Goal: Information Seeking & Learning: Understand process/instructions

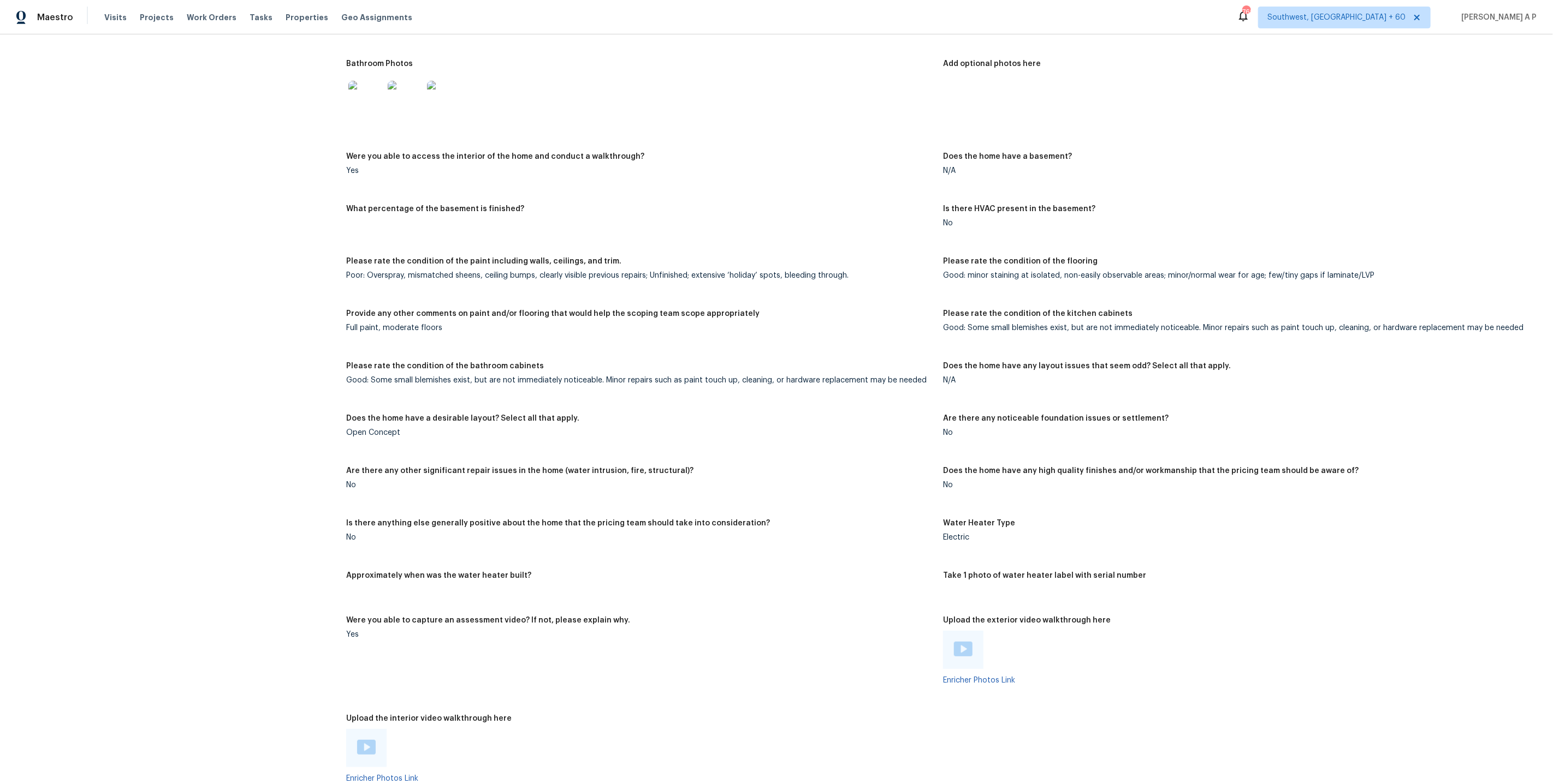
scroll to position [2749, 0]
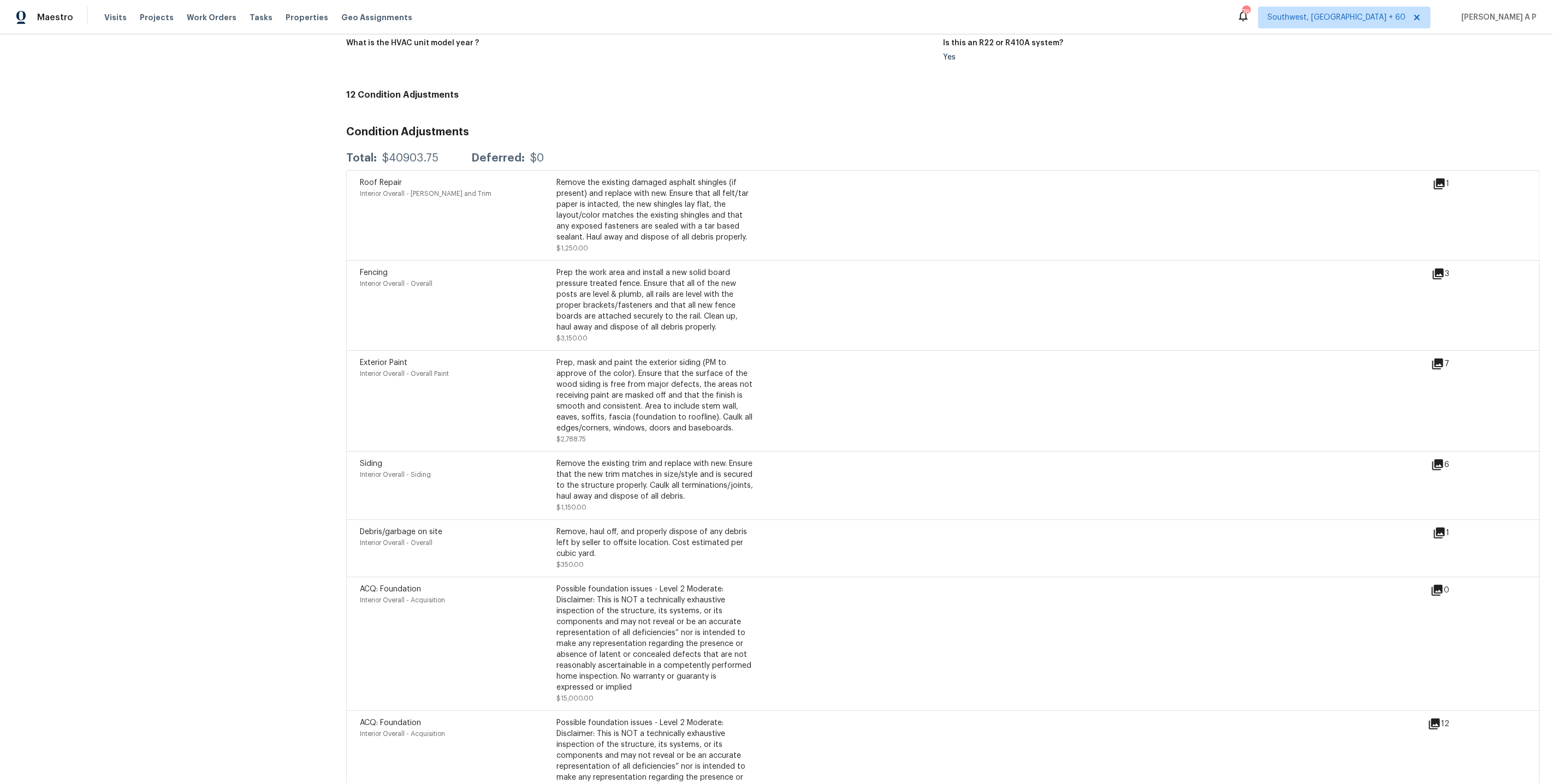
click at [1441, 358] on icon at bounding box center [1437, 363] width 11 height 11
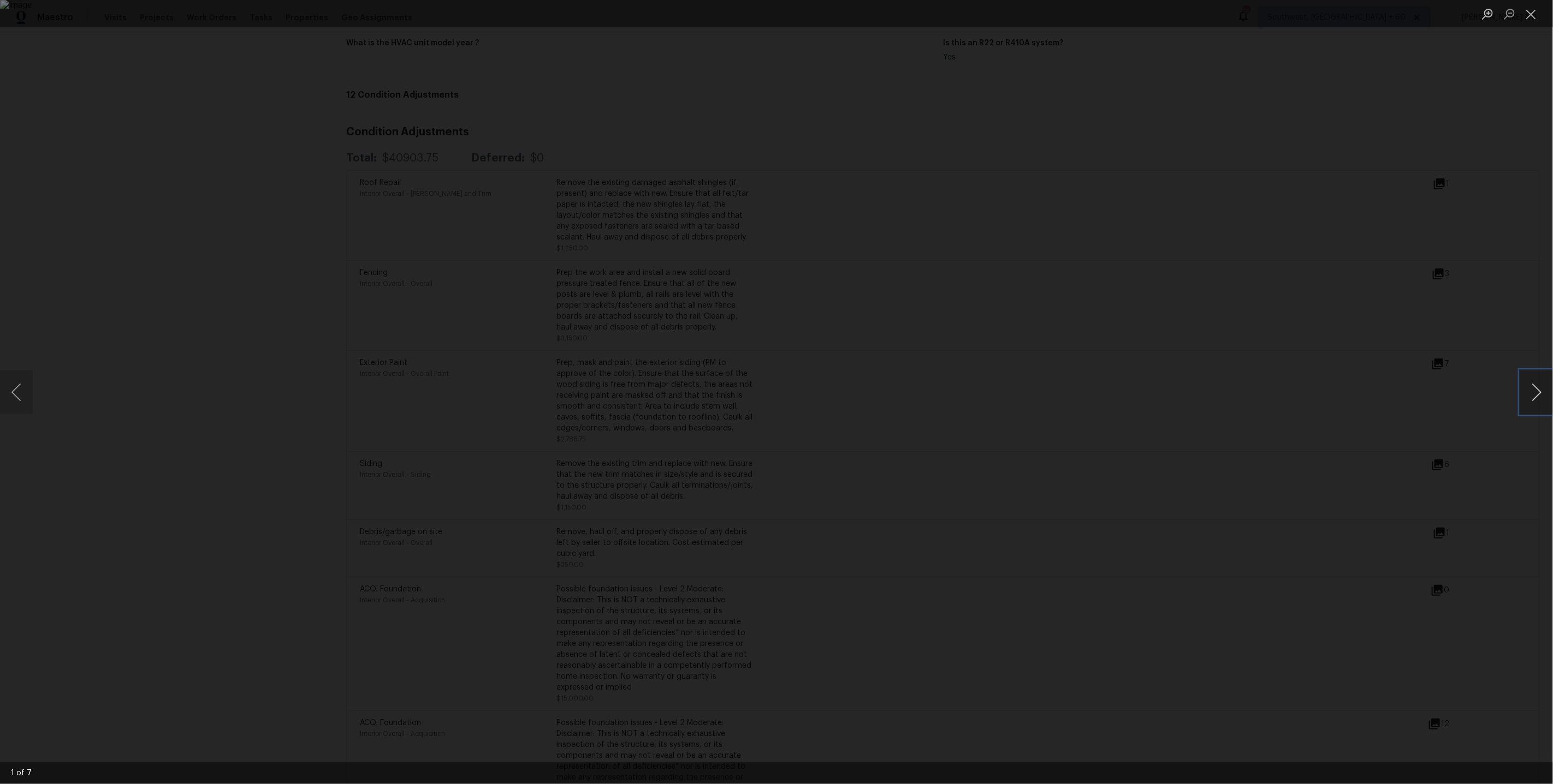
click at [1530, 379] on button "Next image" at bounding box center [1536, 392] width 33 height 44
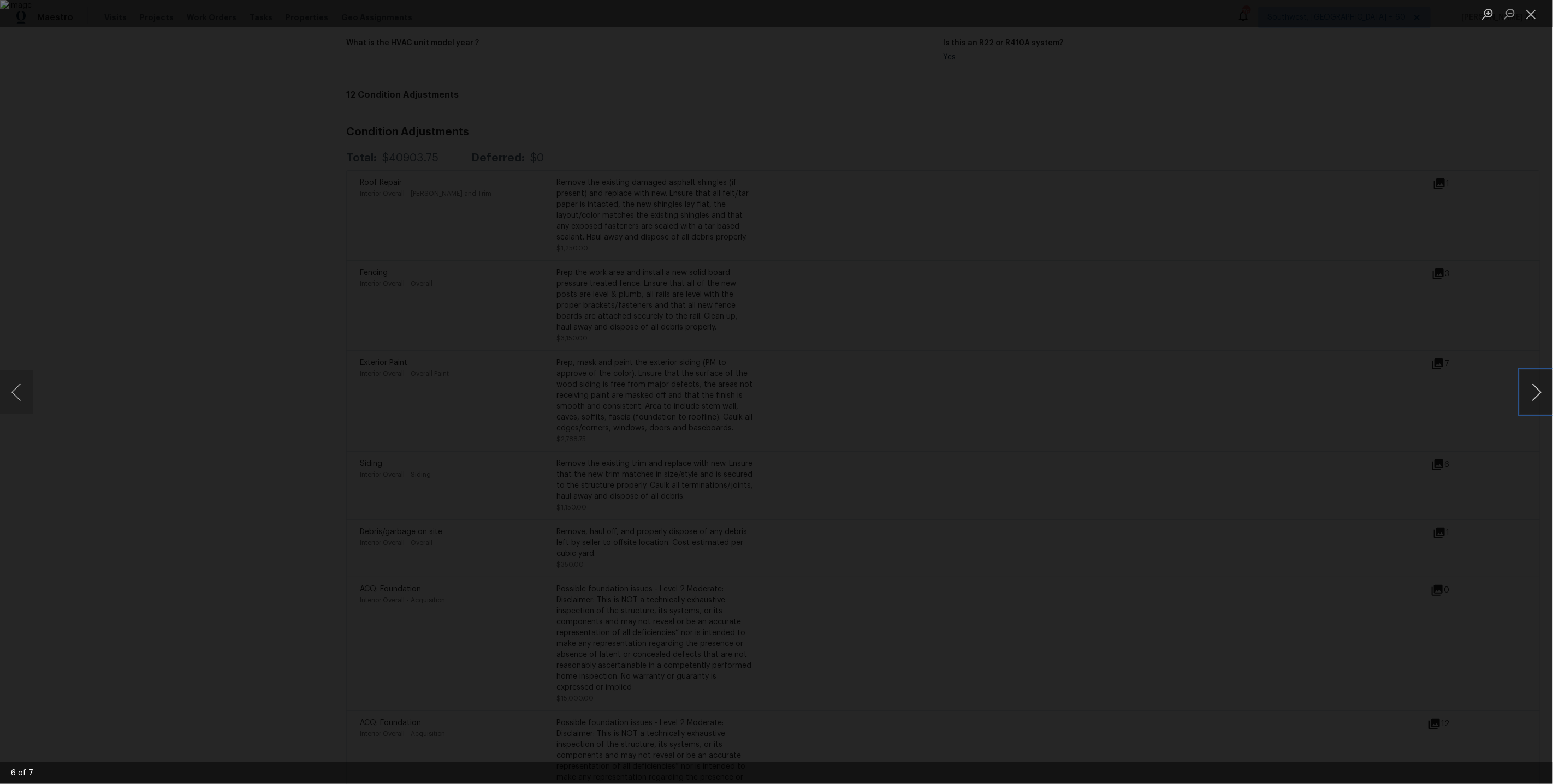
click at [1530, 379] on button "Next image" at bounding box center [1536, 392] width 33 height 44
click at [1418, 425] on div "Lightbox" at bounding box center [776, 392] width 1553 height 784
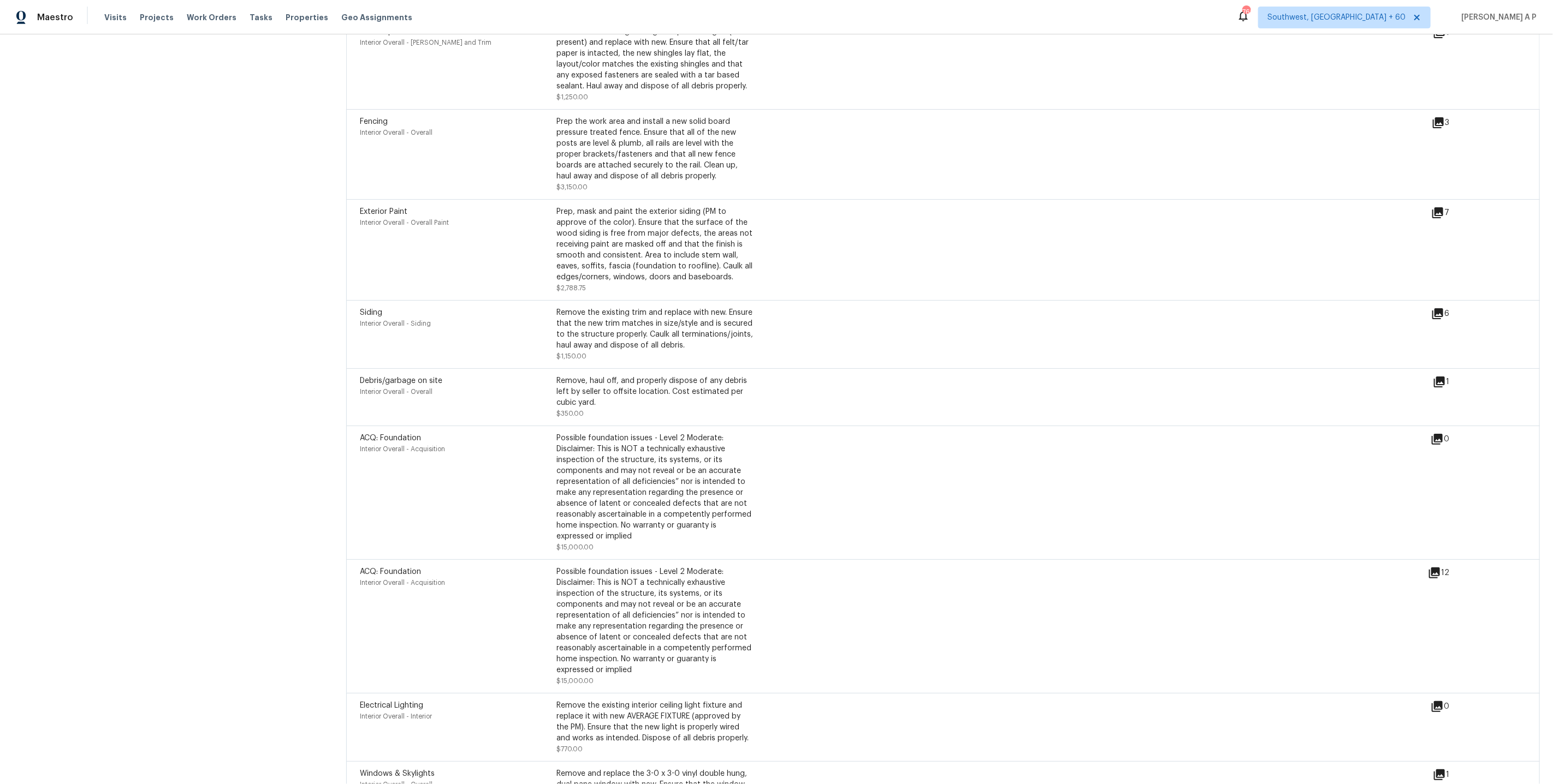
scroll to position [2915, 0]
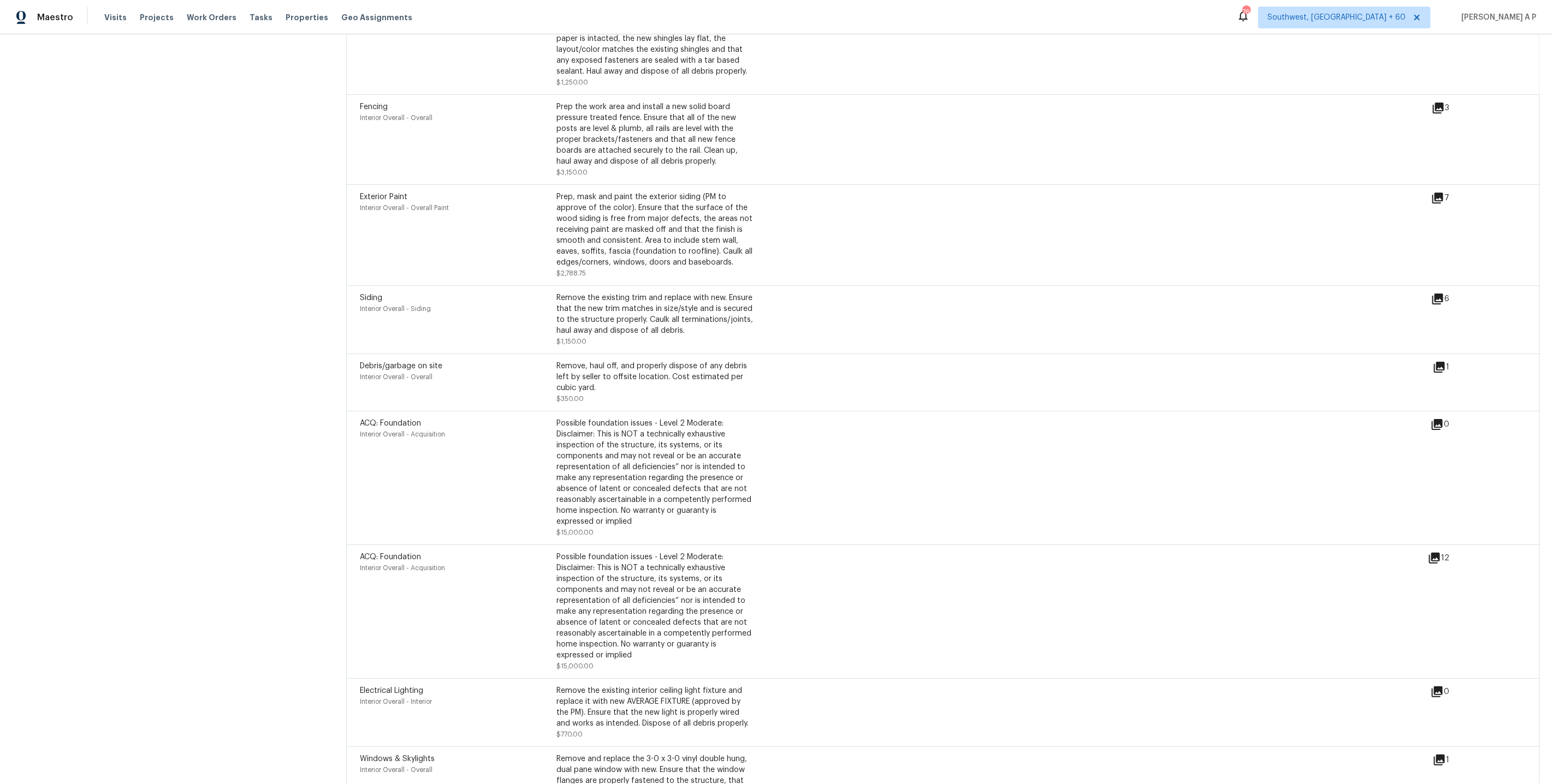
click at [1438, 556] on icon at bounding box center [1434, 558] width 11 height 11
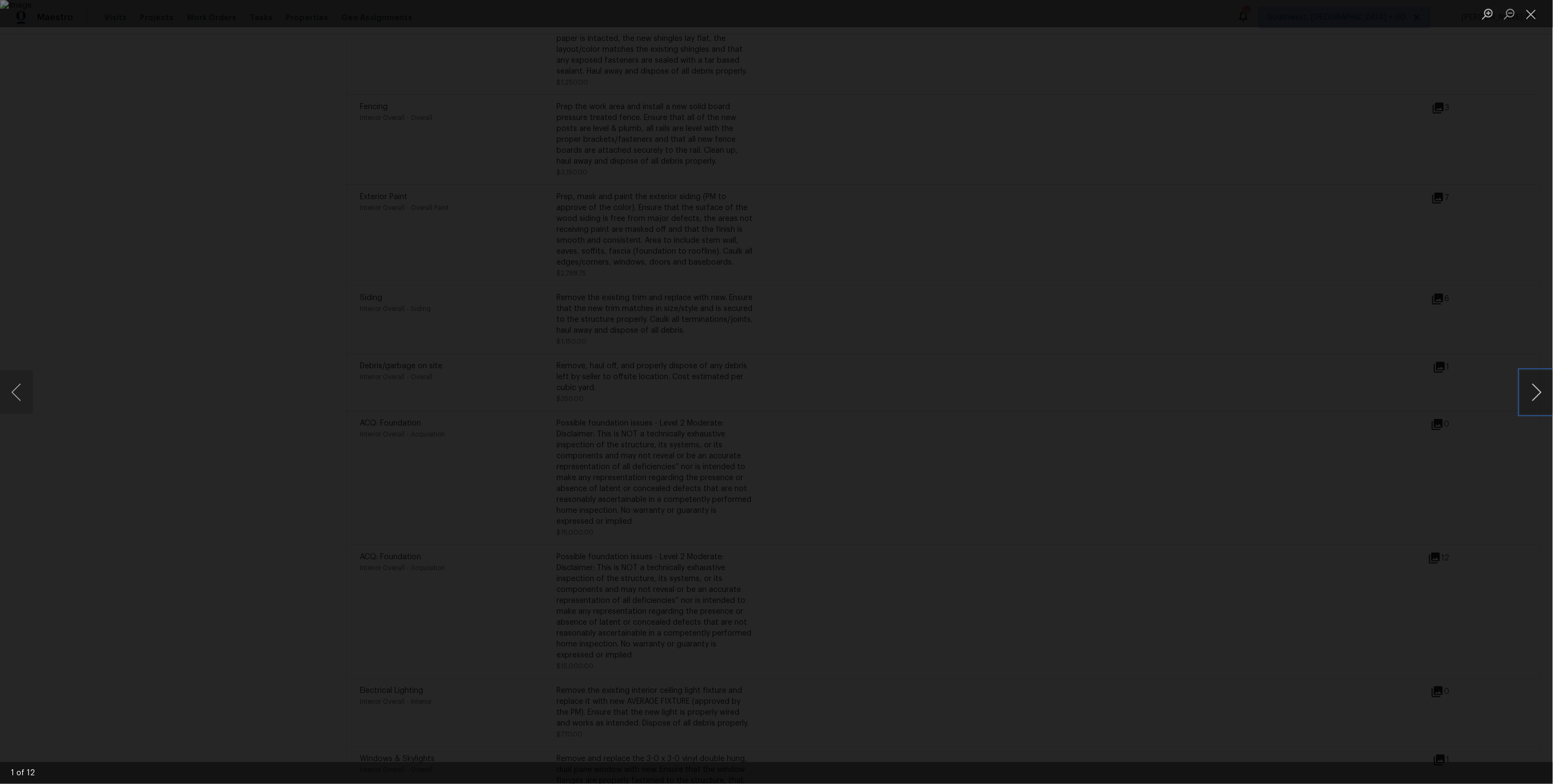
click at [1533, 376] on button "Next image" at bounding box center [1536, 392] width 33 height 44
click at [1532, 16] on button "Close lightbox" at bounding box center [1531, 14] width 22 height 19
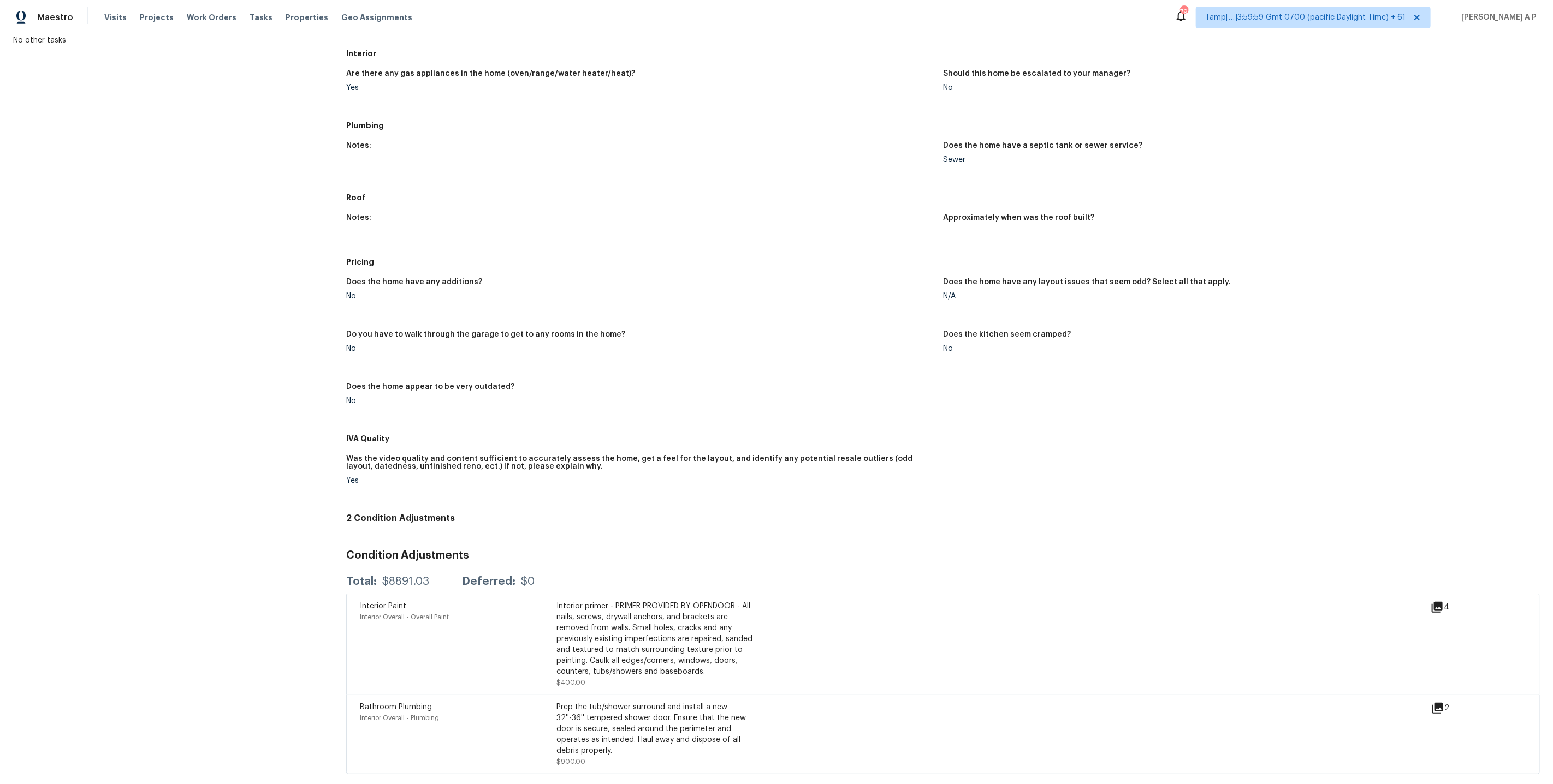
scroll to position [126, 0]
click at [1436, 703] on icon at bounding box center [1437, 707] width 11 height 11
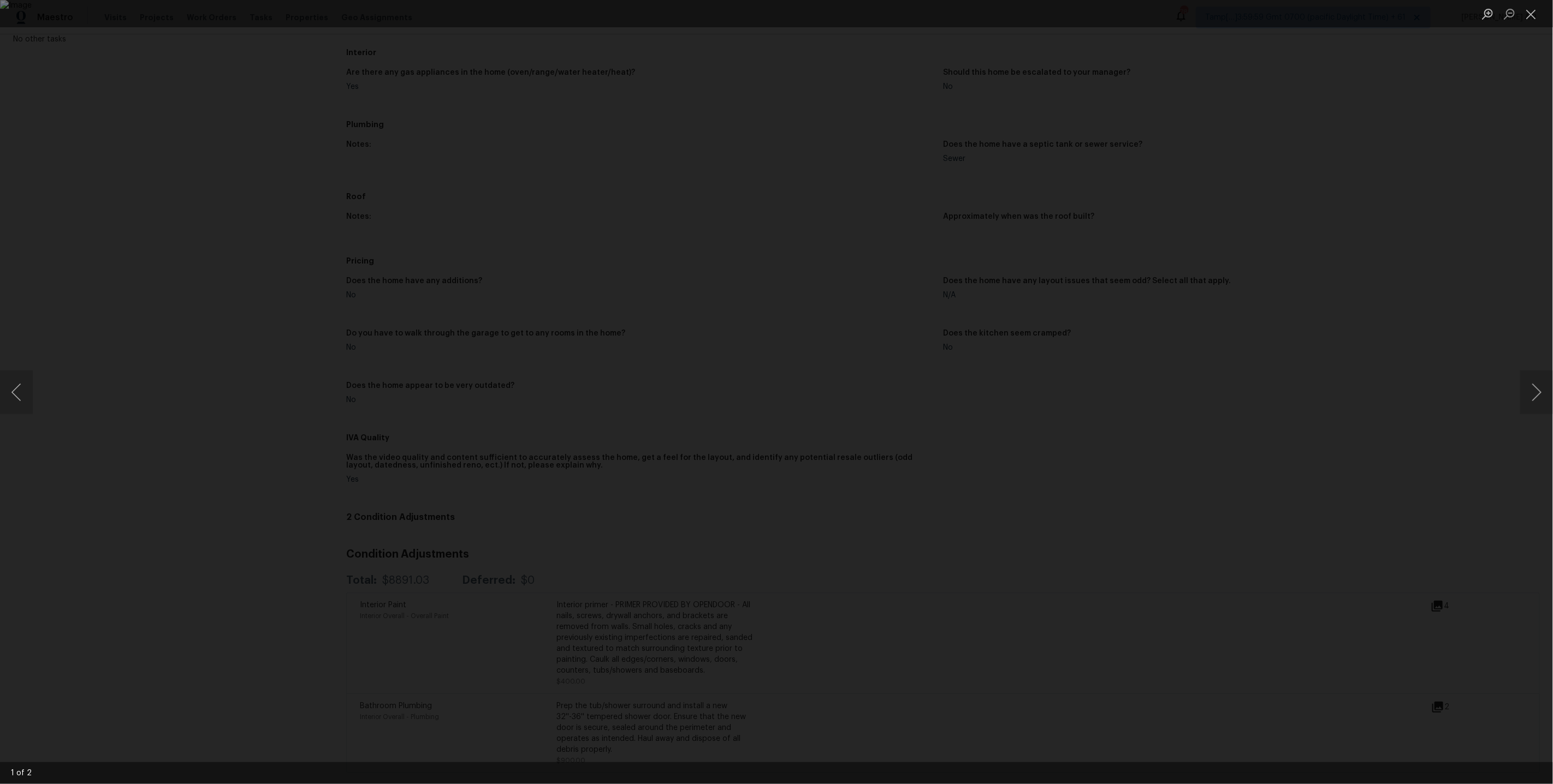
click at [1439, 703] on div "Lightbox" at bounding box center [776, 392] width 1553 height 784
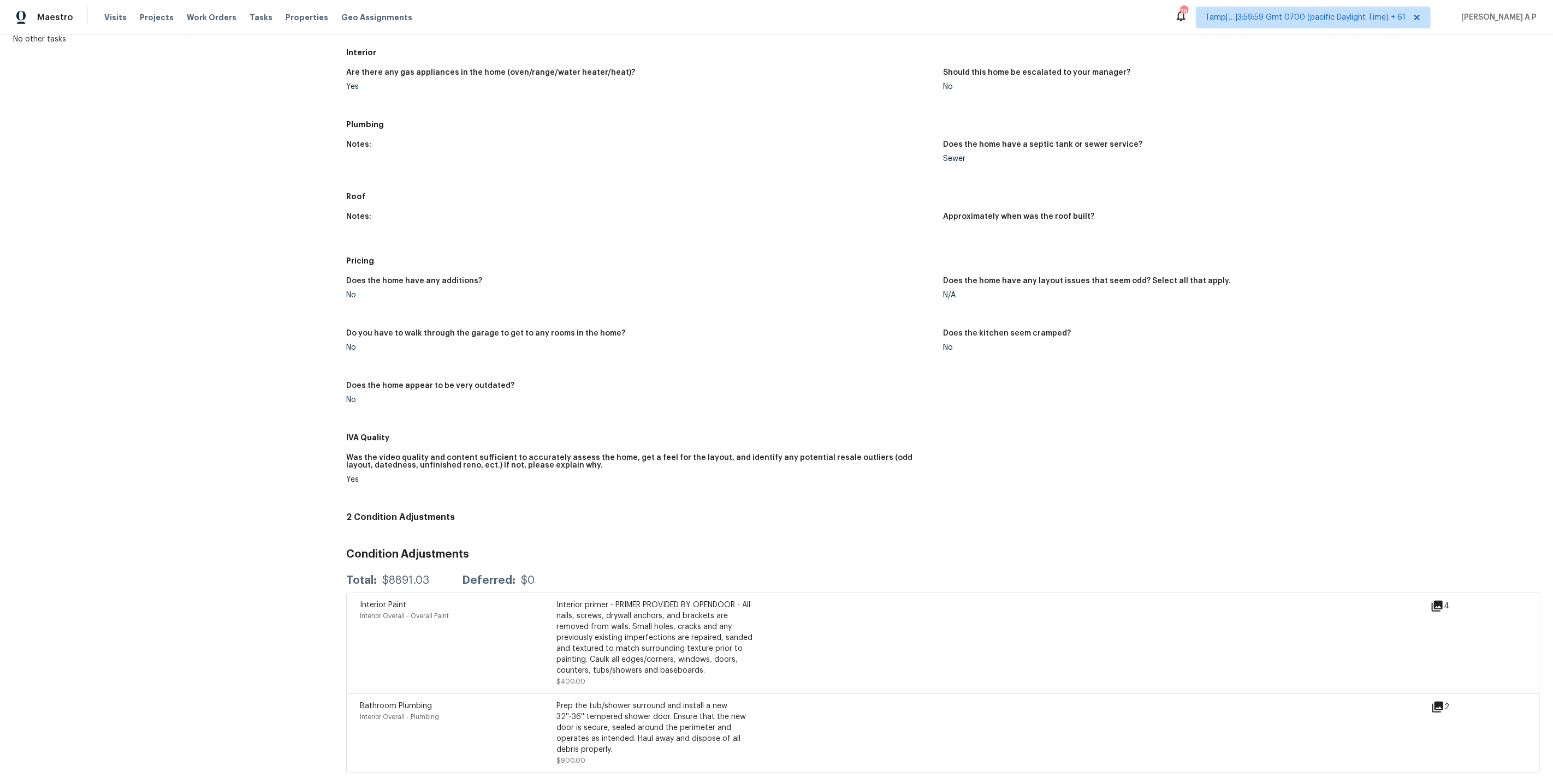
click at [1439, 703] on icon at bounding box center [1437, 707] width 11 height 11
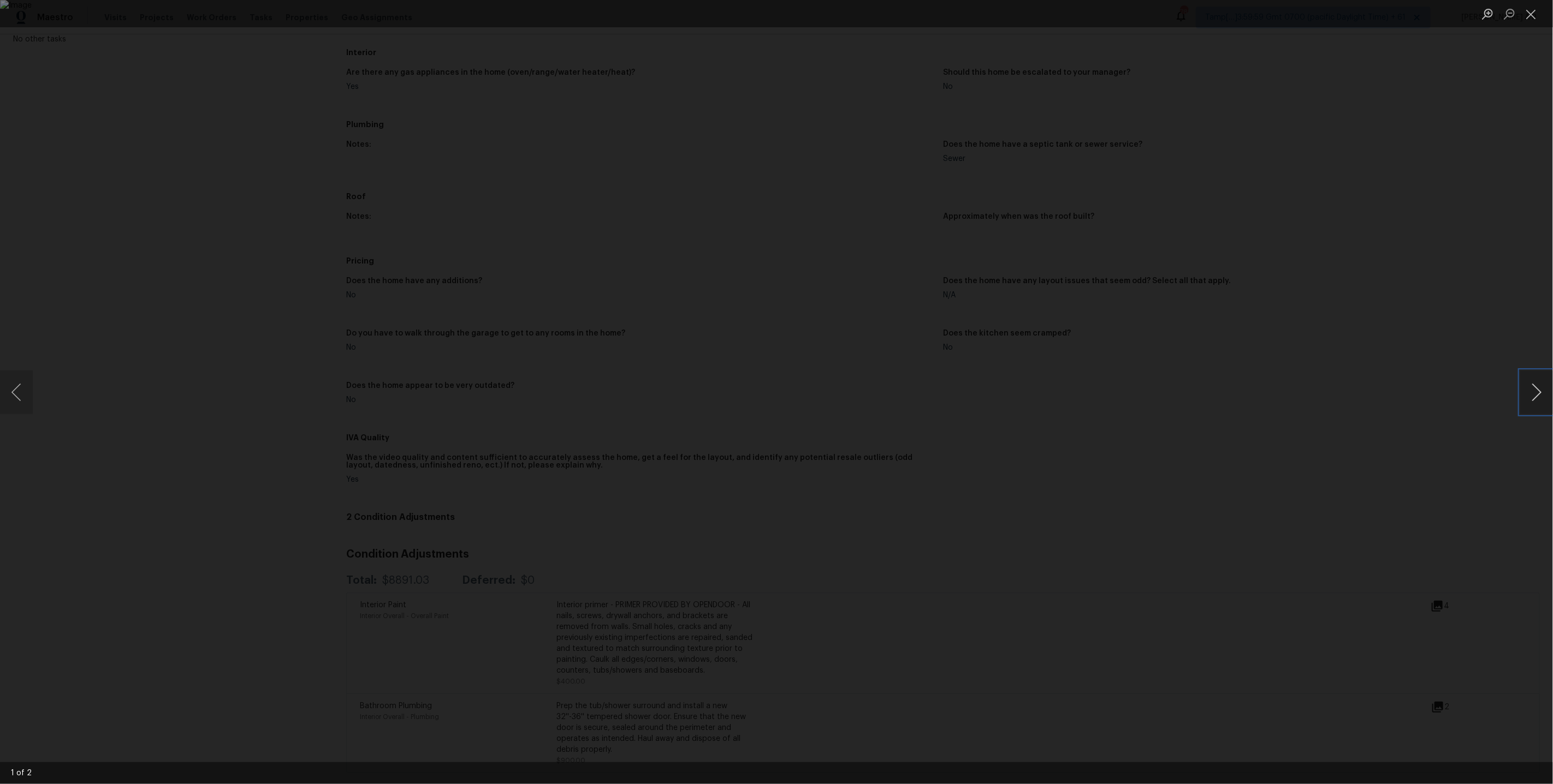
click at [1539, 397] on button "Next image" at bounding box center [1536, 392] width 33 height 44
click at [1415, 534] on div "Lightbox" at bounding box center [776, 392] width 1553 height 784
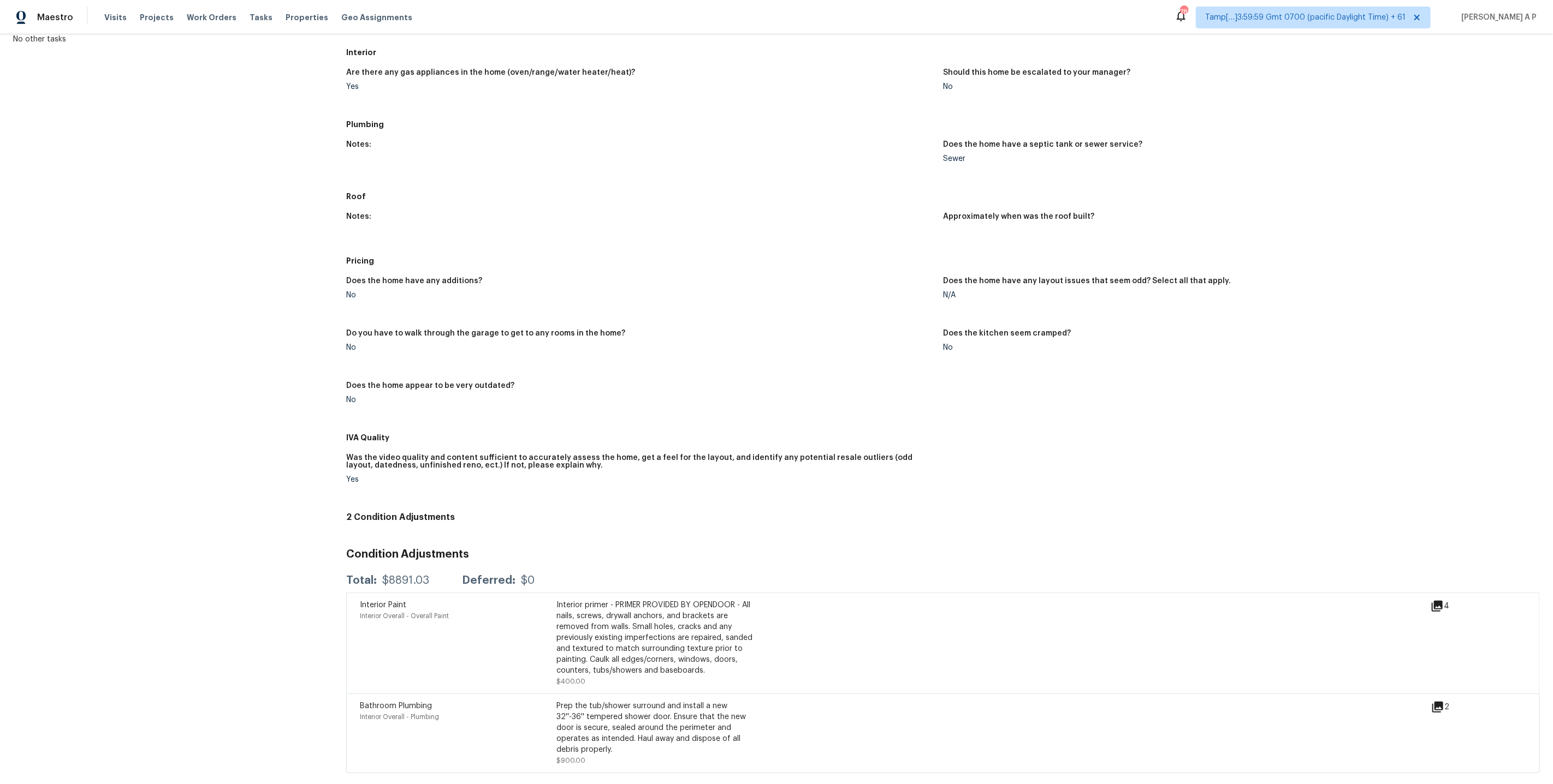
click at [1435, 714] on div "2" at bounding box center [1457, 733] width 53 height 65
click at [1436, 713] on icon at bounding box center [1437, 707] width 13 height 13
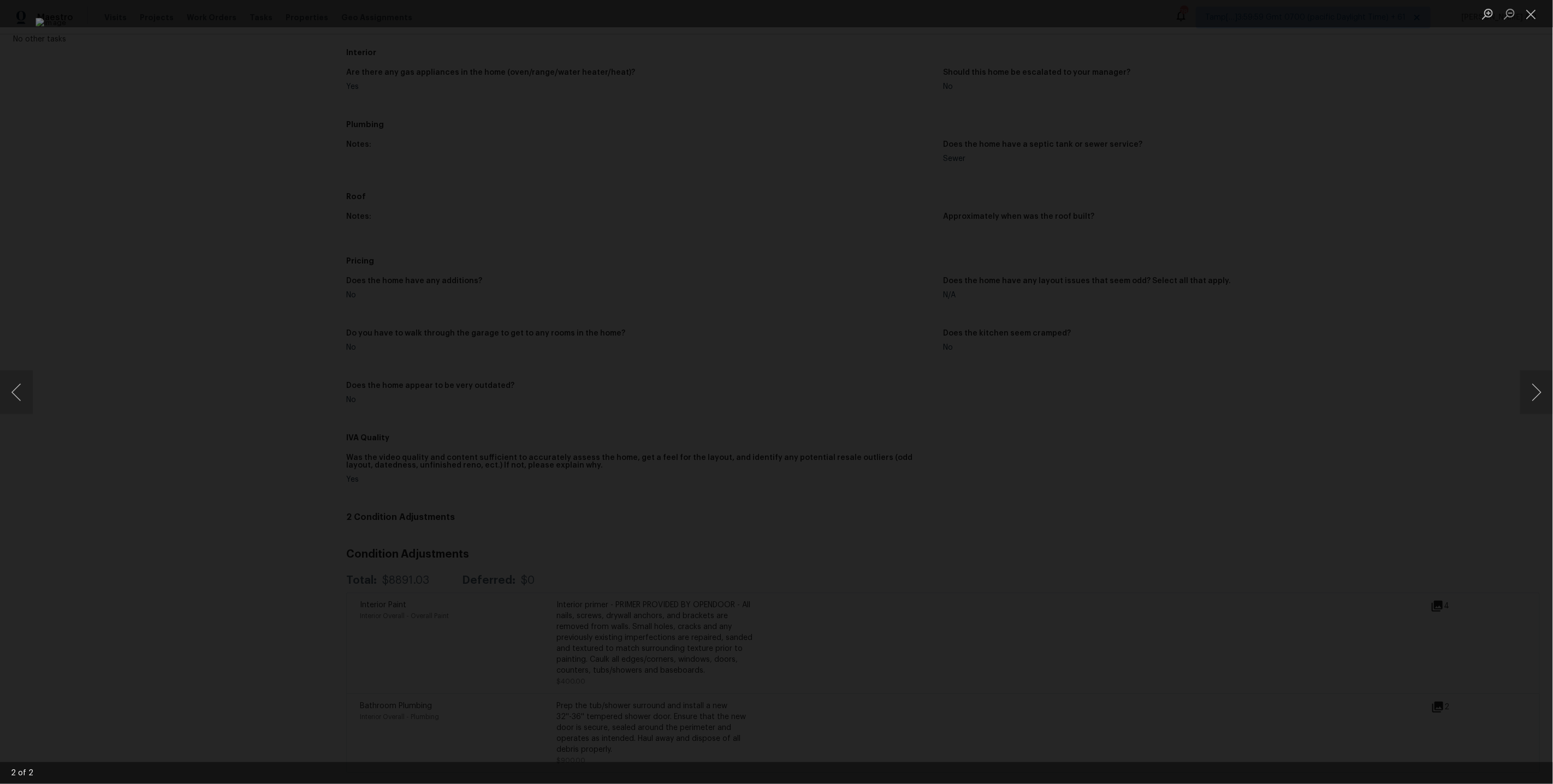
click at [519, 124] on img "Lightbox" at bounding box center [776, 391] width 1481 height 748
click at [468, 139] on div "Lightbox" at bounding box center [776, 392] width 1553 height 784
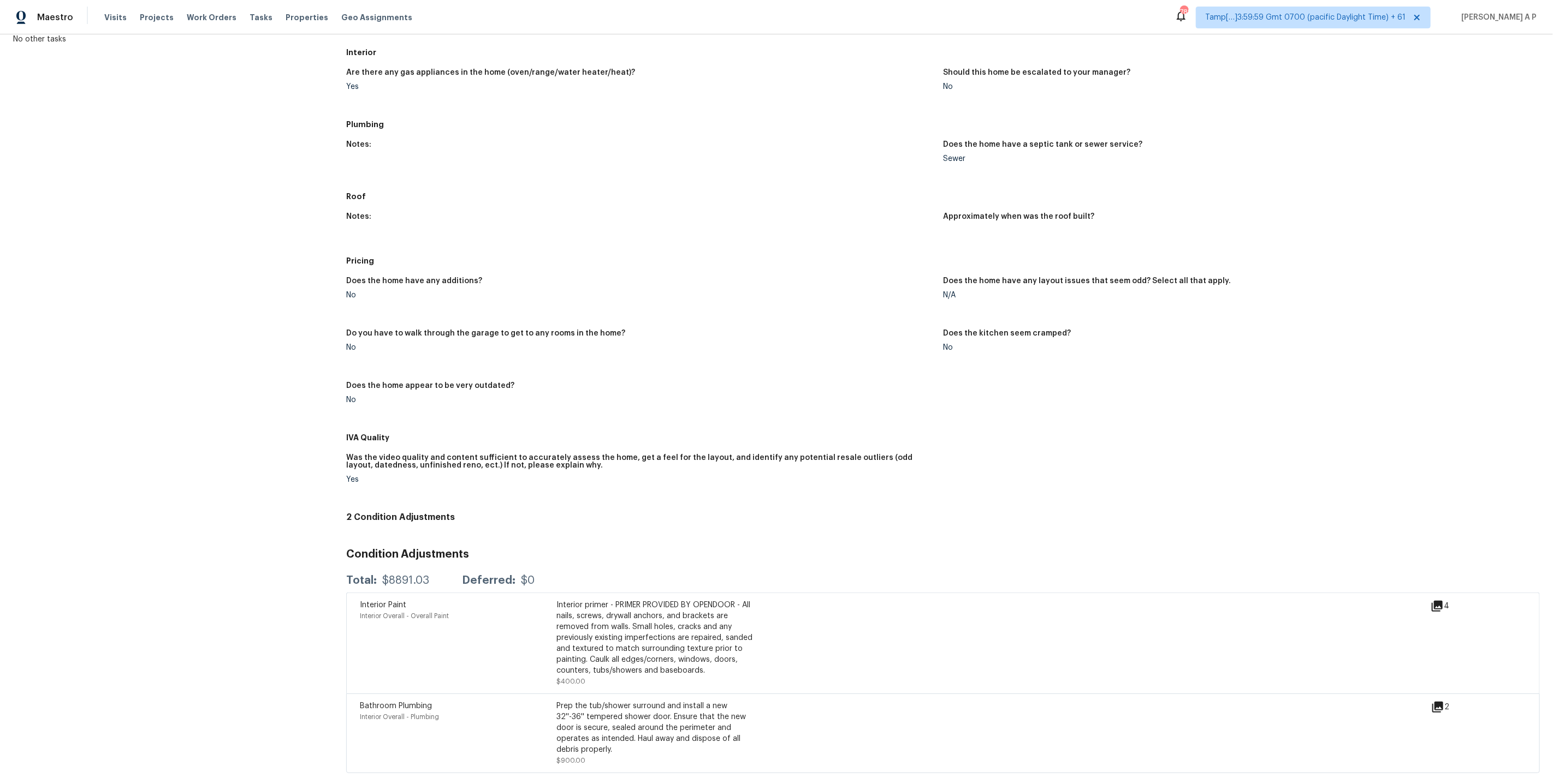
scroll to position [124, 0]
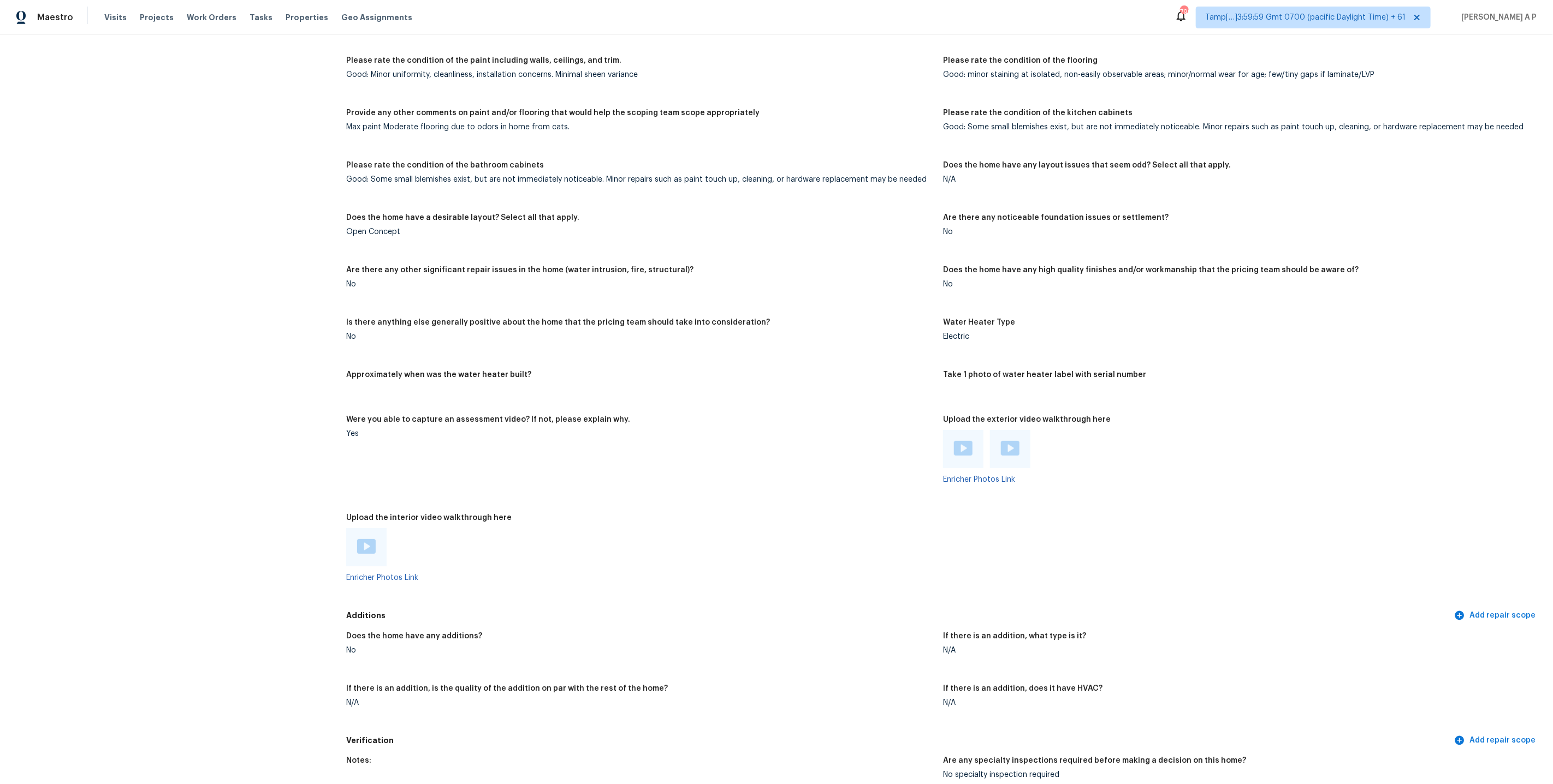
scroll to position [1650, 0]
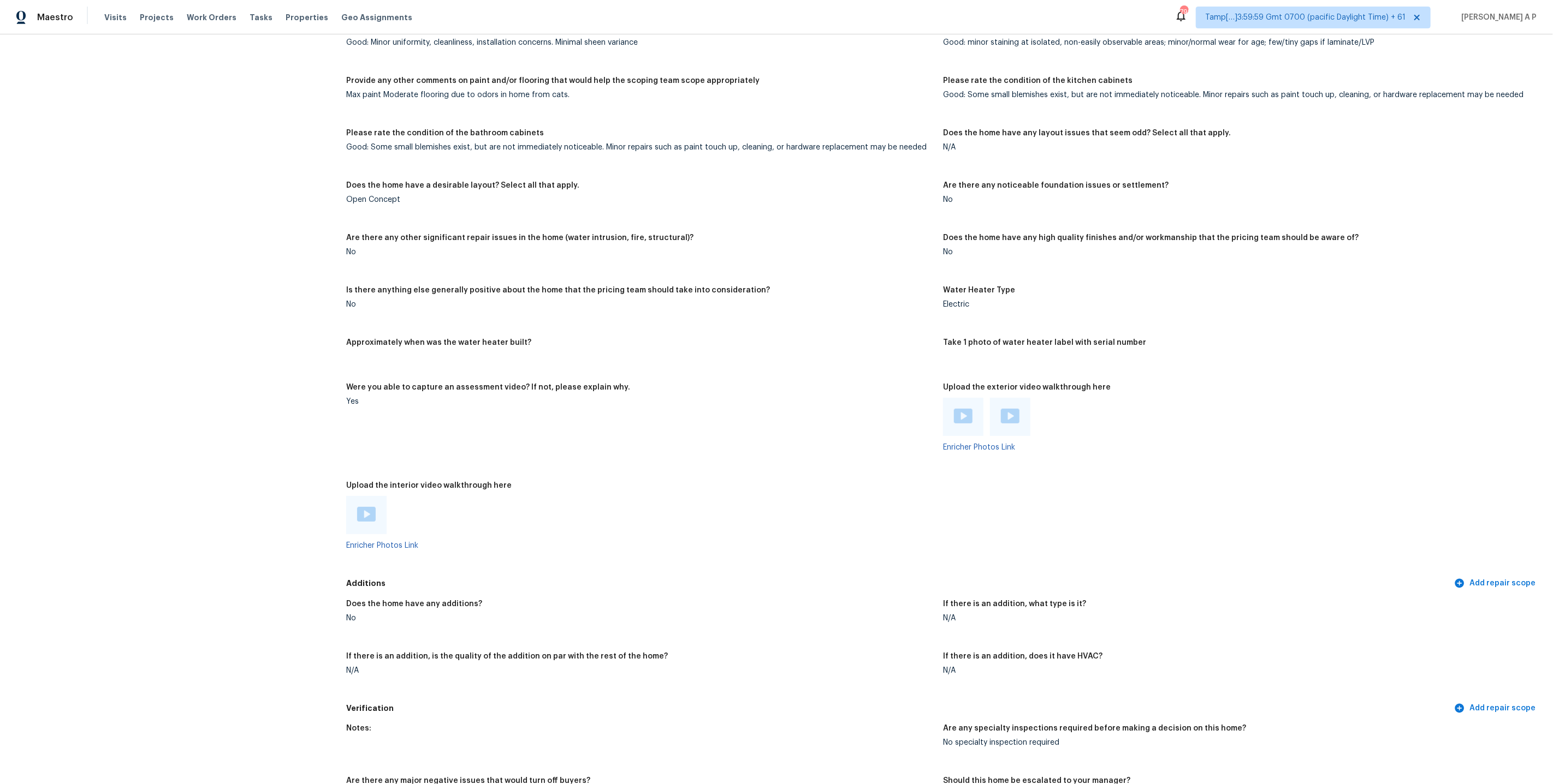
click at [369, 511] on img at bounding box center [366, 514] width 18 height 15
click at [1013, 410] on img at bounding box center [1010, 415] width 18 height 15
click at [959, 416] on div at bounding box center [963, 417] width 18 height 16
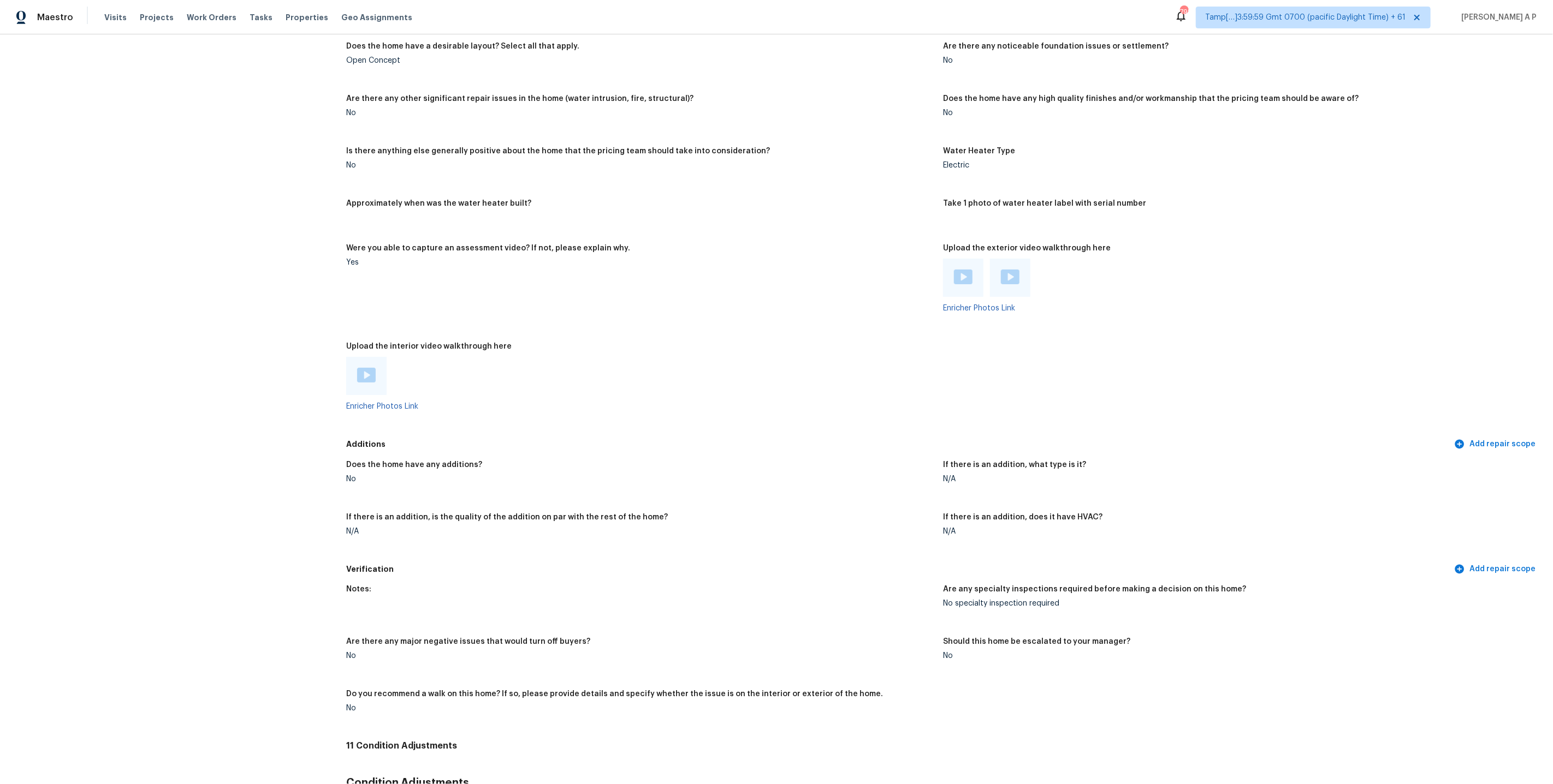
scroll to position [1783, 0]
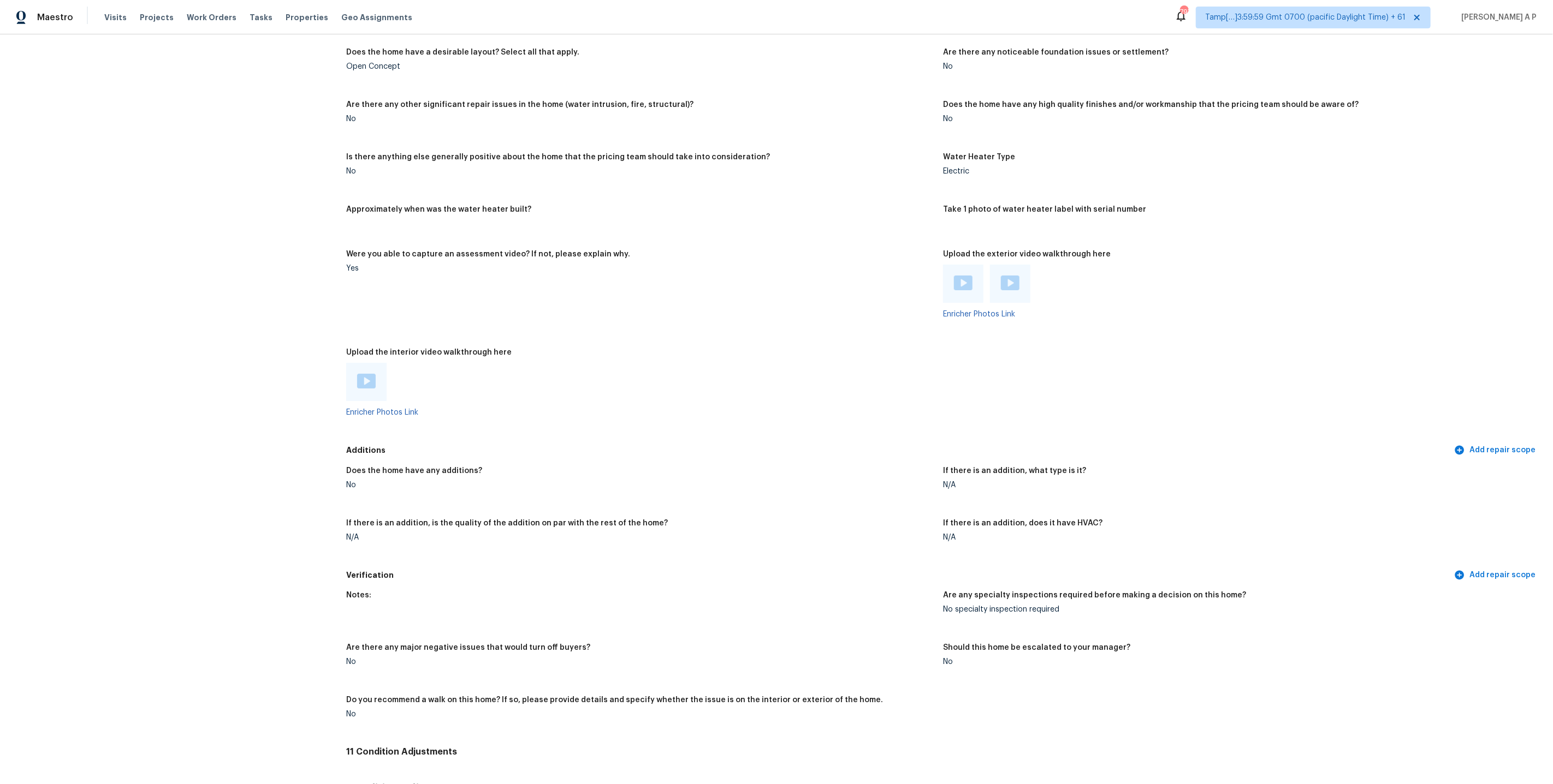
click at [1377, 25] on span "Tamp[…]3:59:59 Gmt 0700 (pacific Daylight Time) + 61" at bounding box center [1313, 17] width 235 height 22
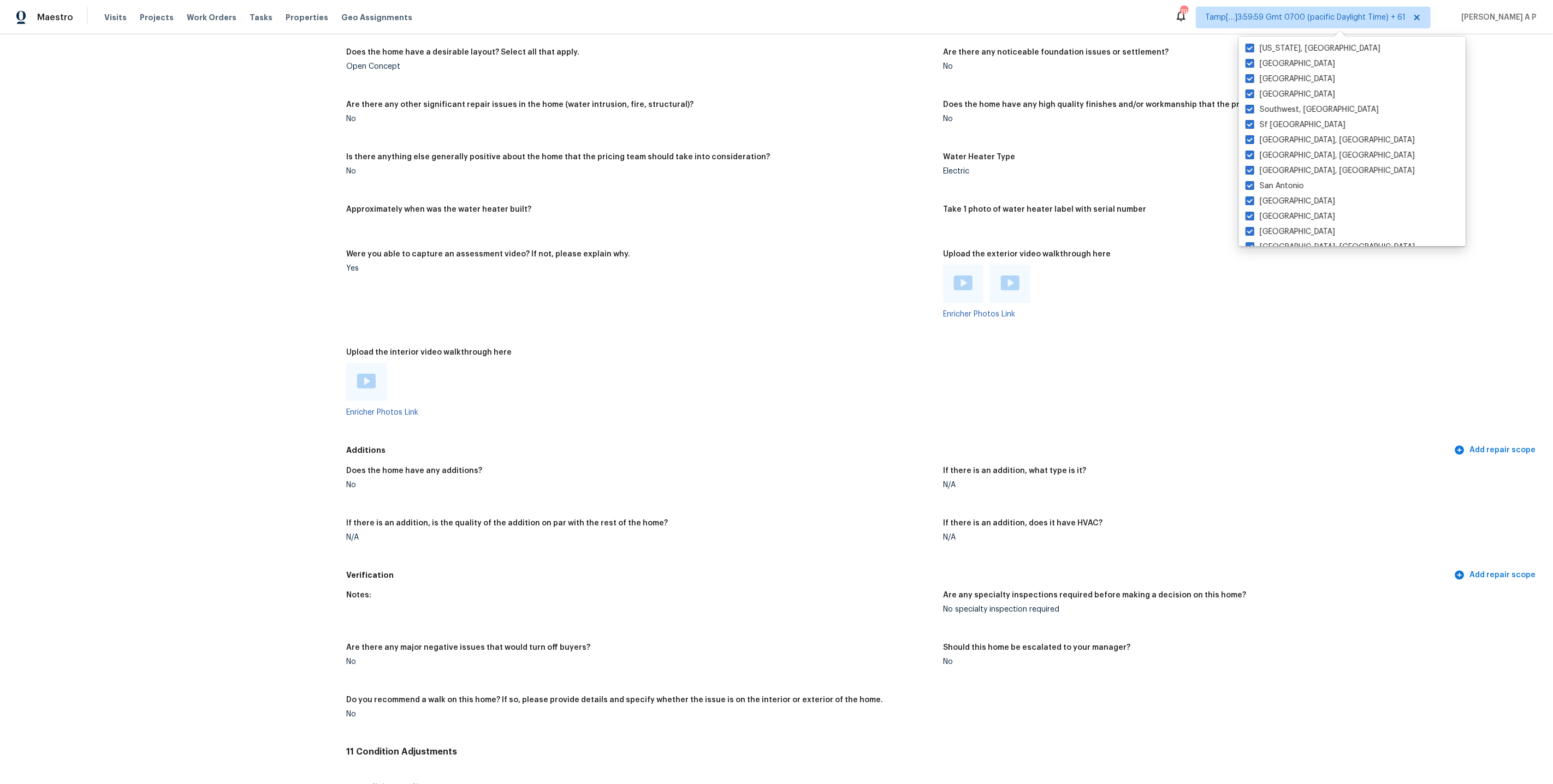
click at [1232, 269] on div at bounding box center [1237, 284] width 588 height 38
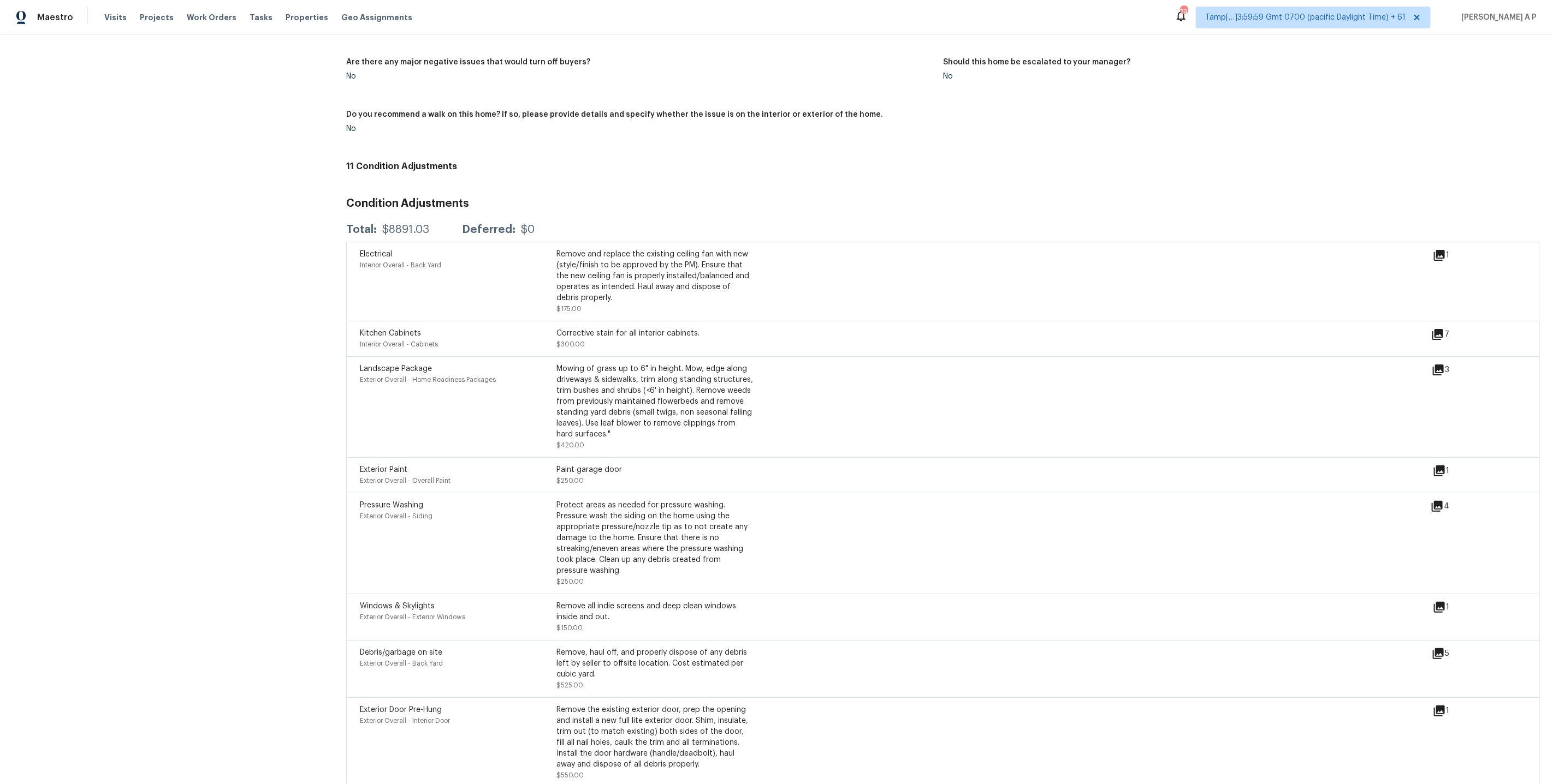
scroll to position [2514, 0]
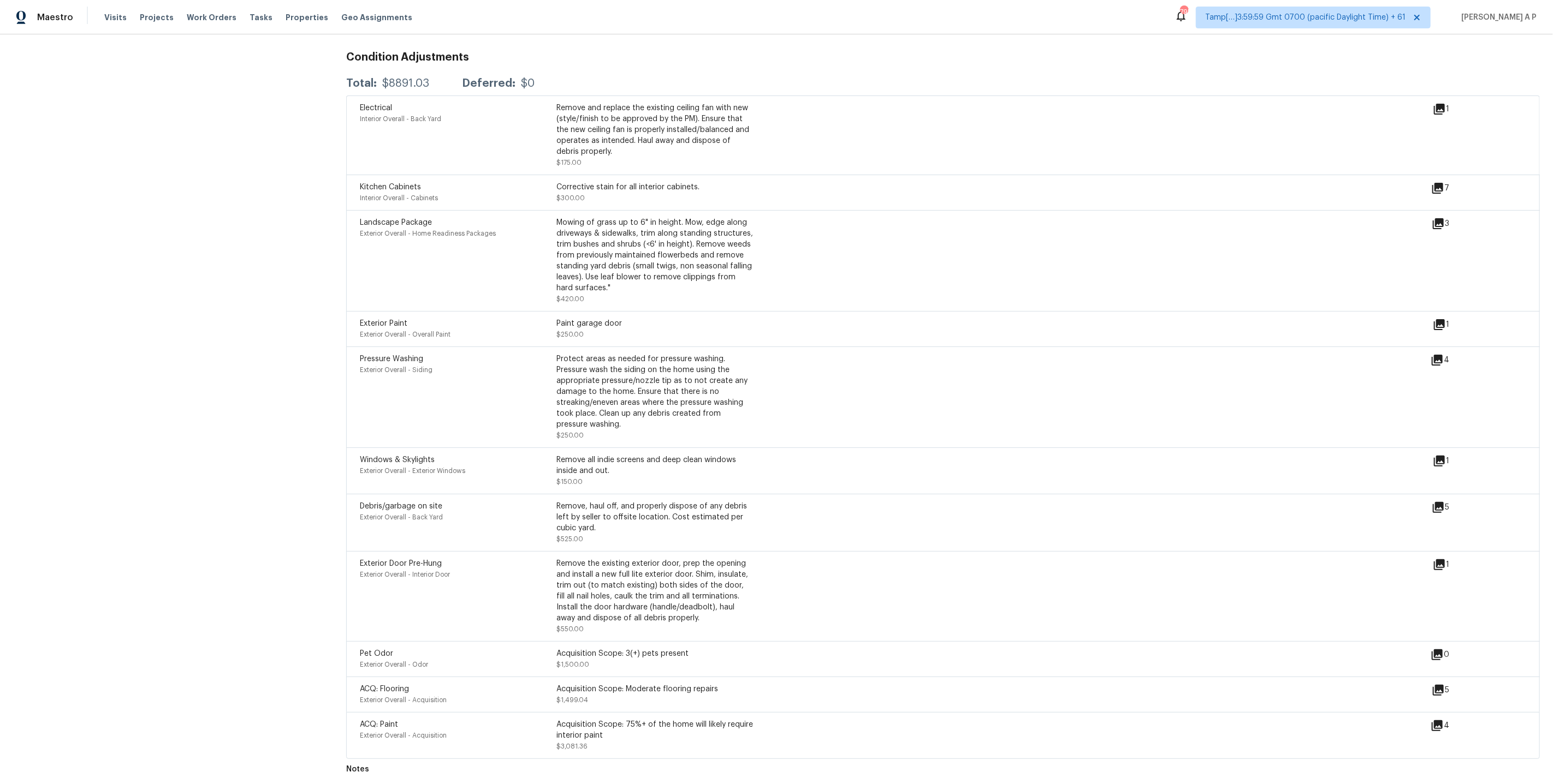
click at [1401, 8] on span "Tamp[…]3:59:59 Gmt 0700 (pacific Daylight Time) + 61" at bounding box center [1313, 17] width 235 height 22
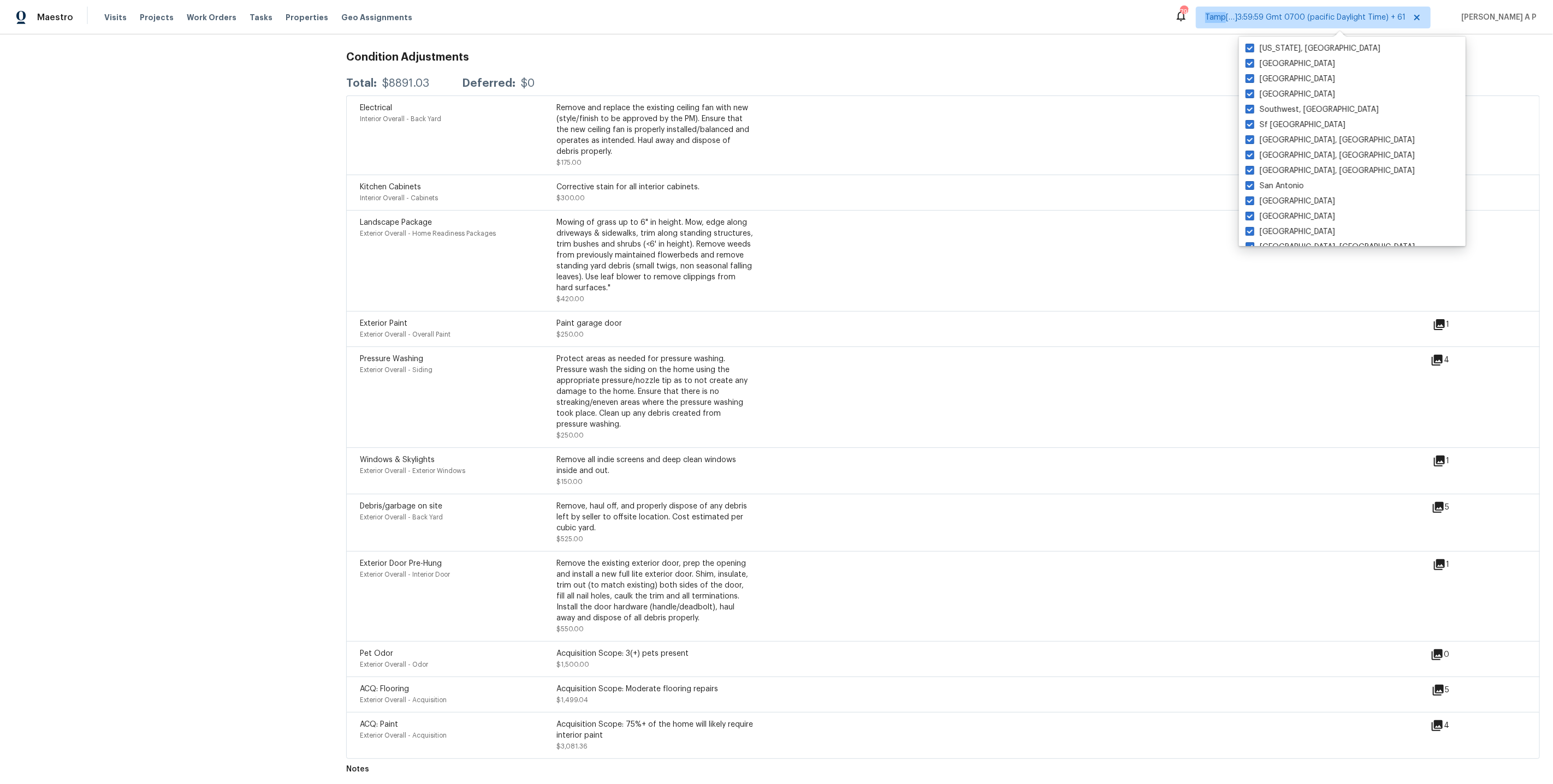
click at [1391, 112] on div "Electrical Interior Overall - Back Yard Remove and replace the existing ceiling…" at bounding box center [896, 135] width 1073 height 65
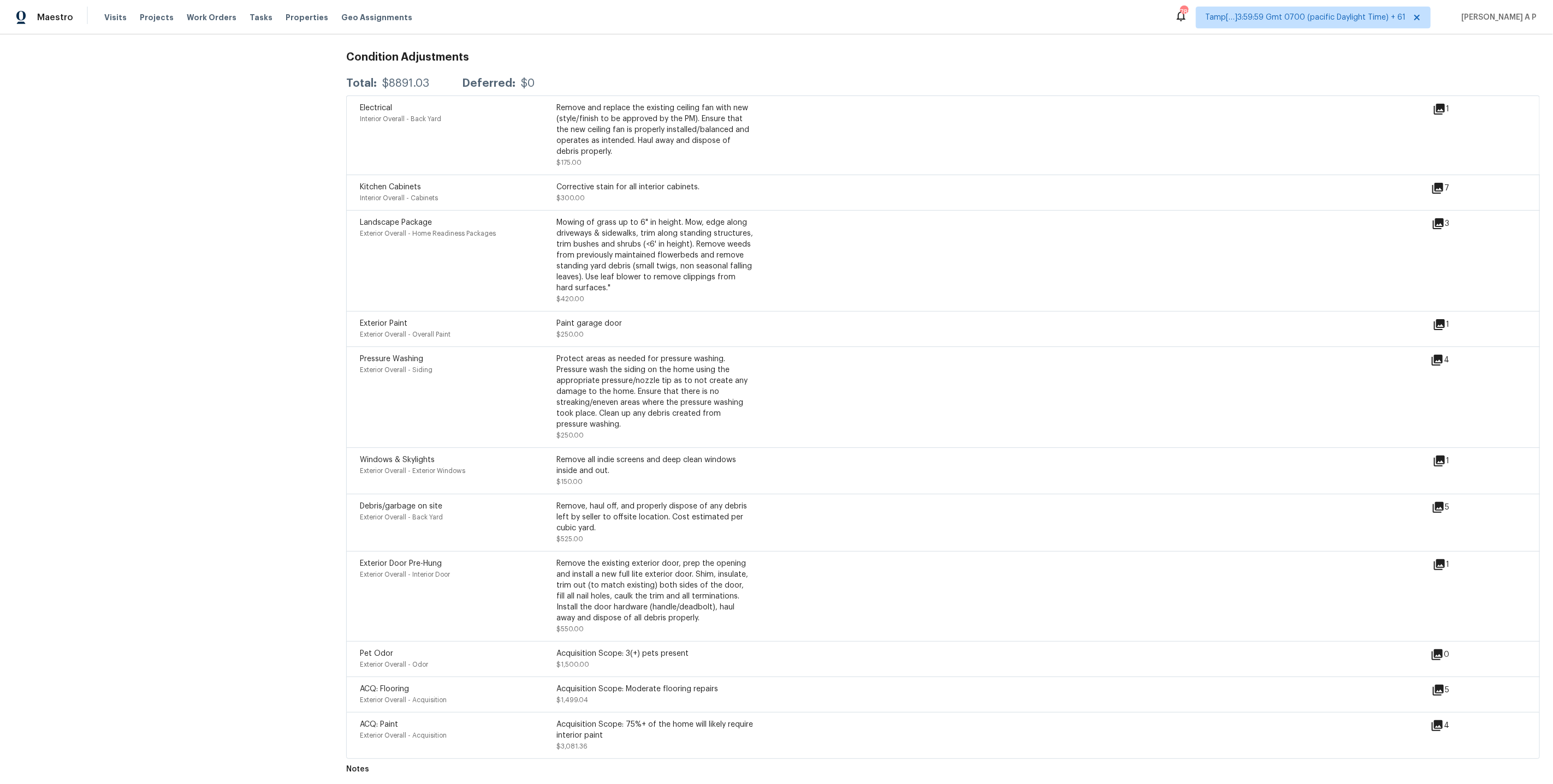
scroll to position [2509, 0]
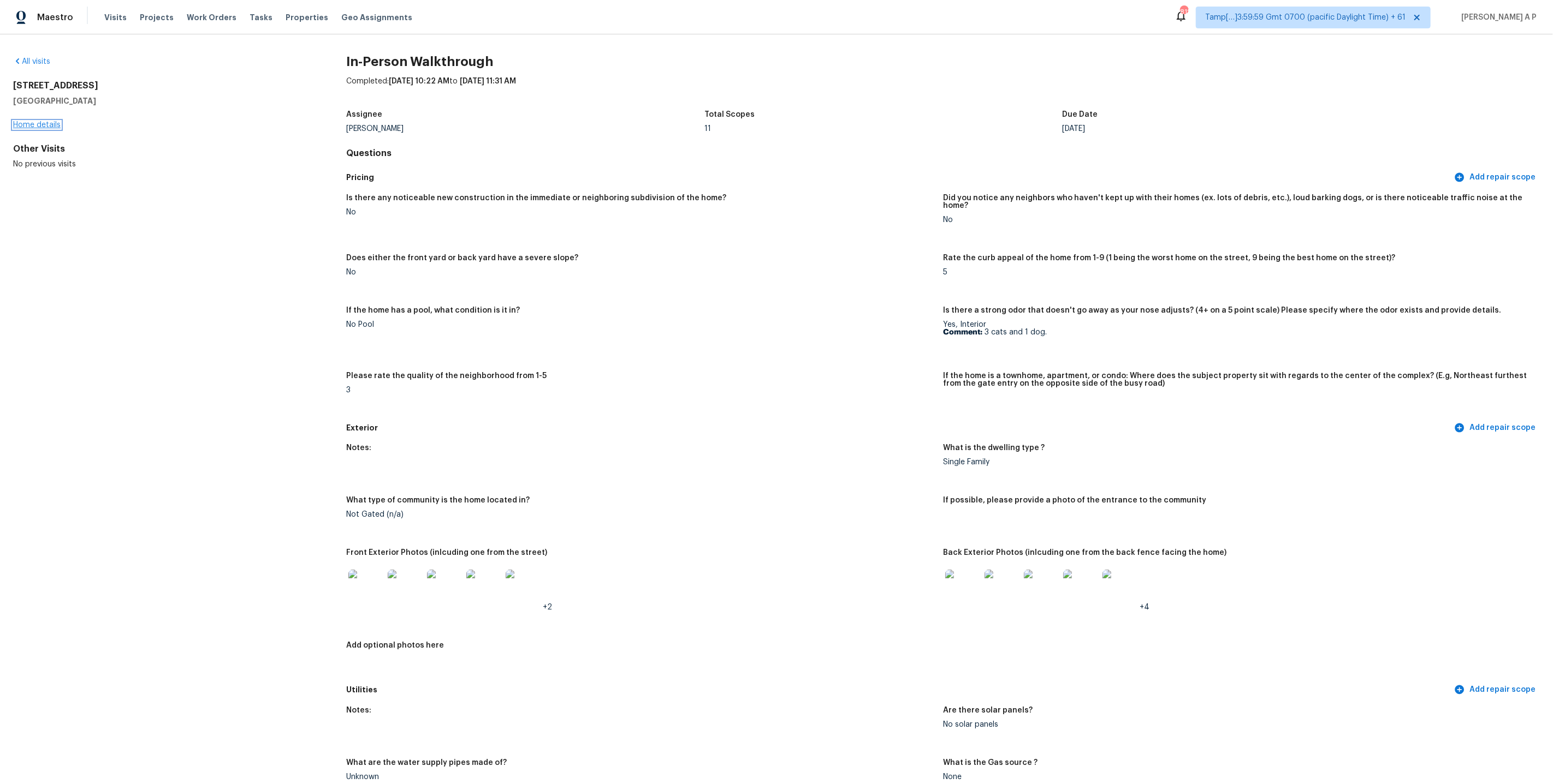
click at [48, 124] on link "Home details" at bounding box center [37, 125] width 48 height 8
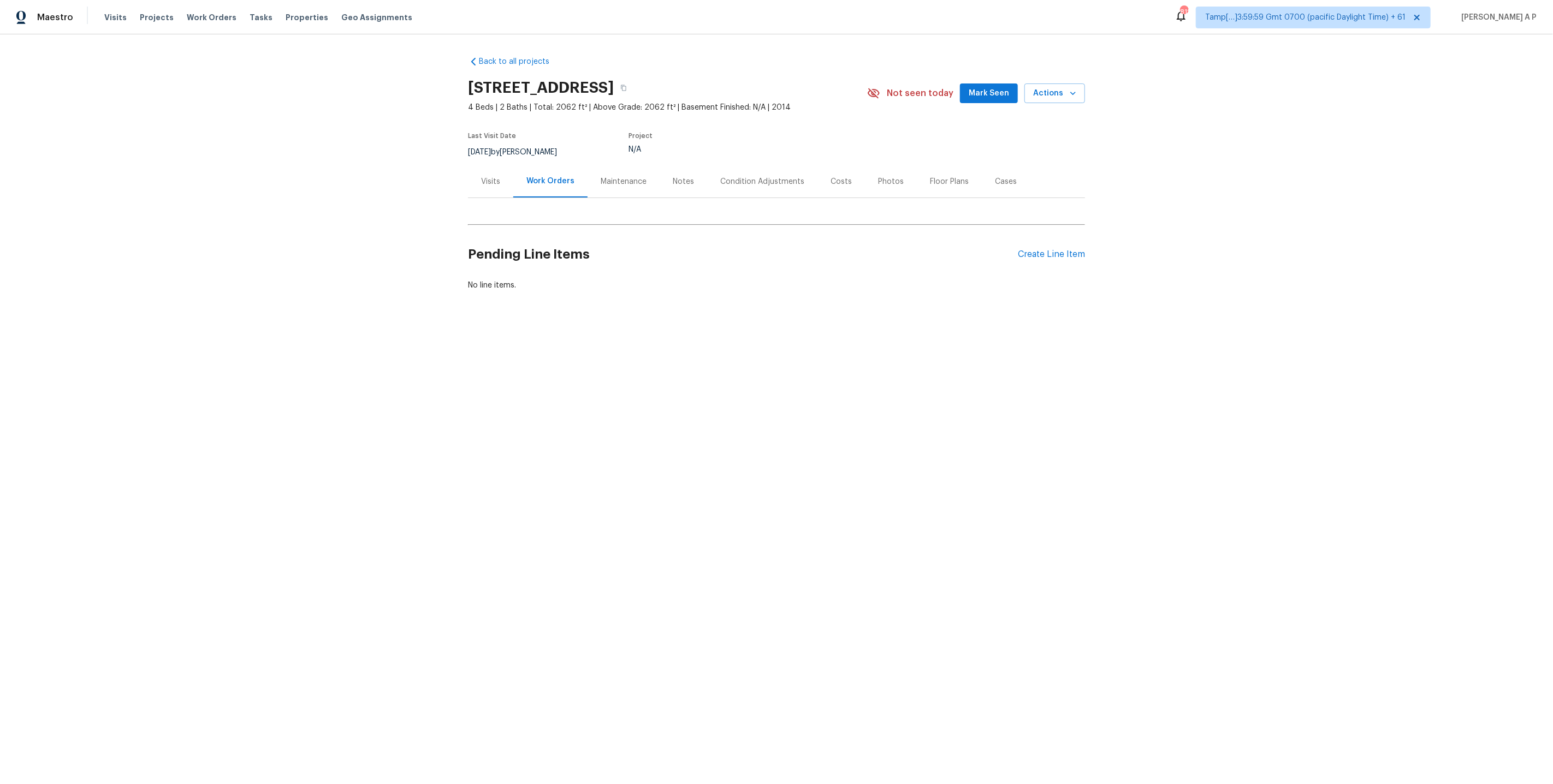
click at [755, 174] on div "Condition Adjustments" at bounding box center [762, 181] width 110 height 32
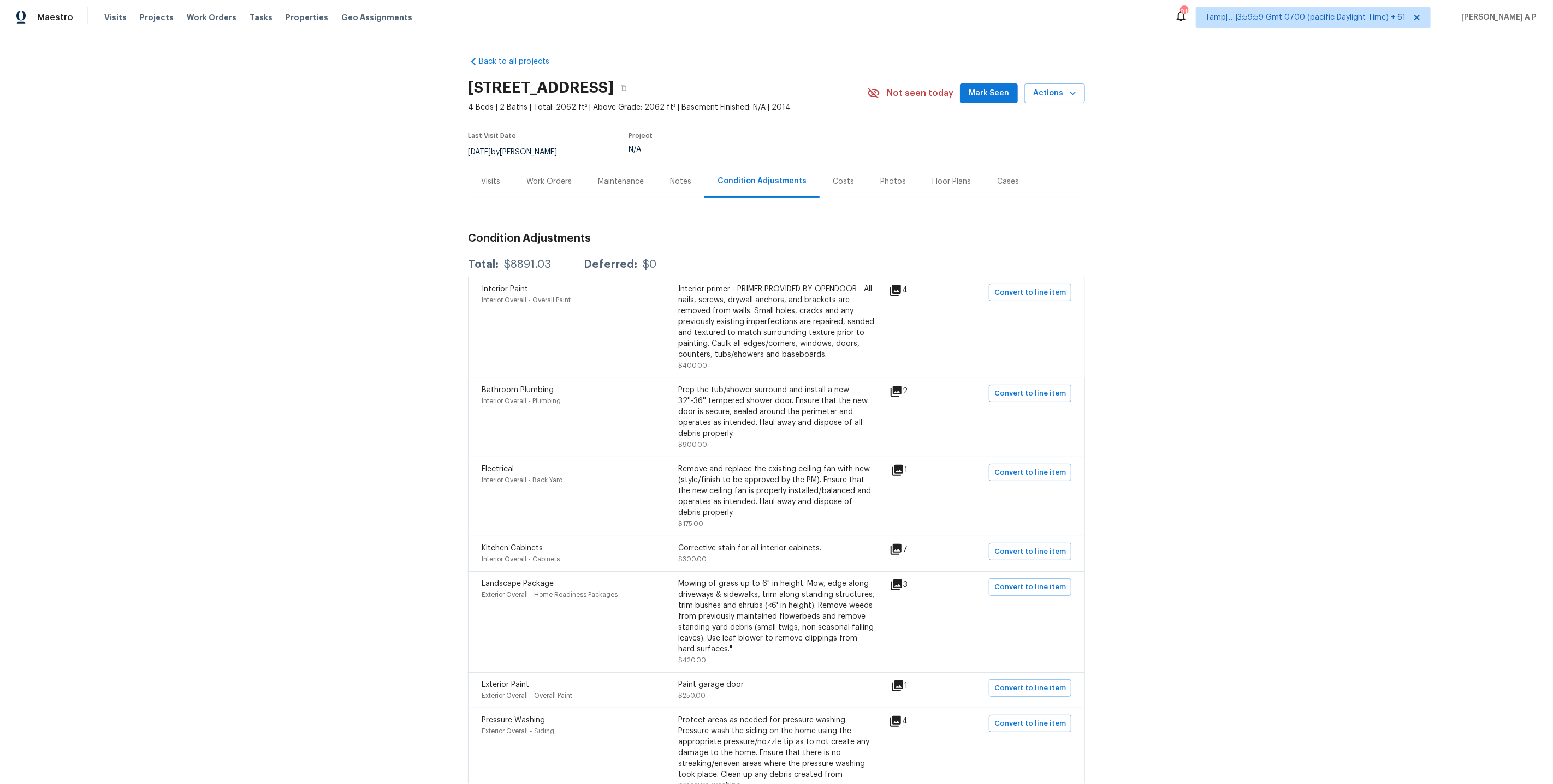
click at [901, 389] on icon at bounding box center [895, 391] width 11 height 11
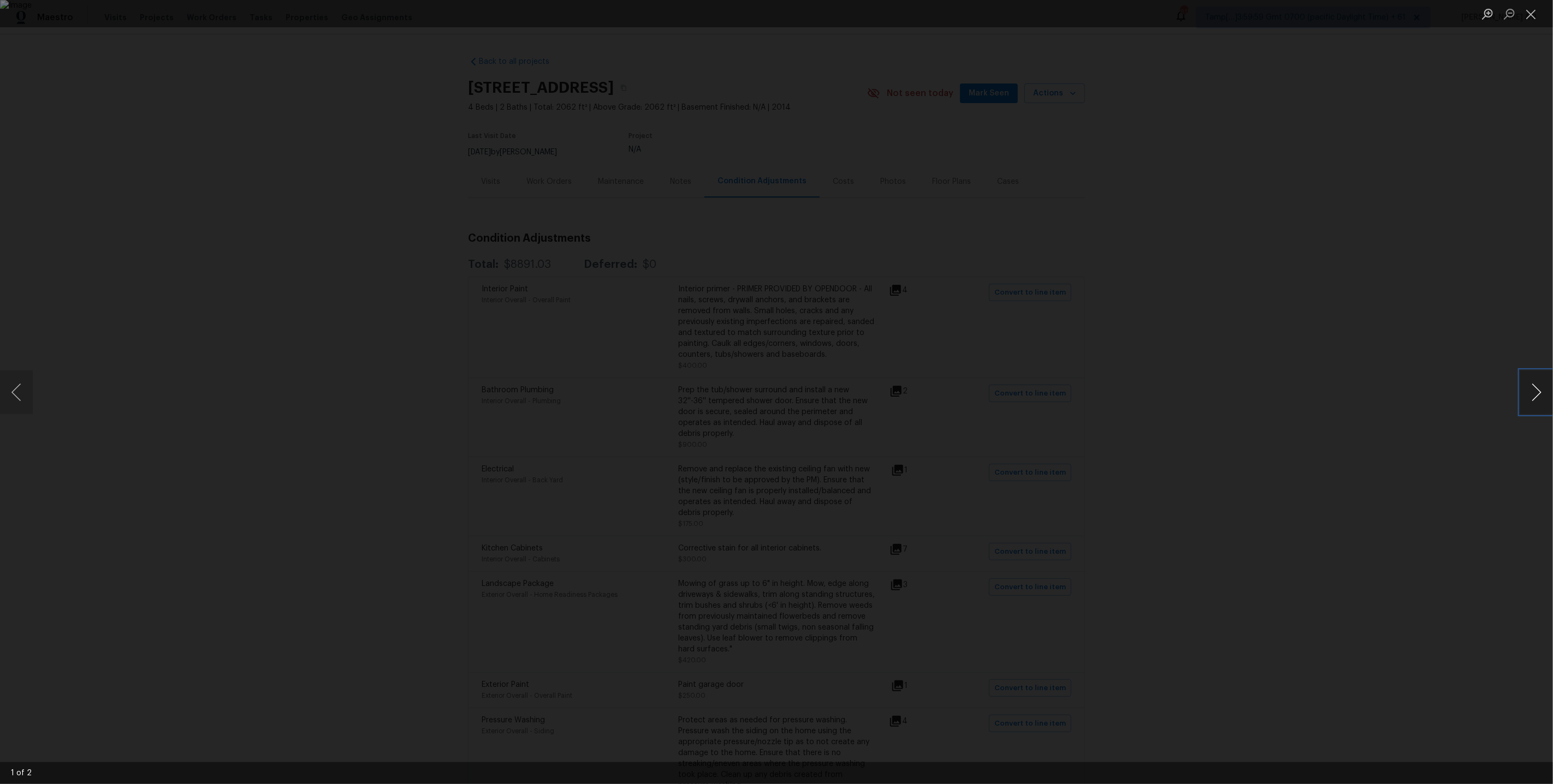
click at [1538, 396] on button "Next image" at bounding box center [1536, 392] width 33 height 44
click at [1349, 391] on div "Lightbox" at bounding box center [776, 392] width 1553 height 784
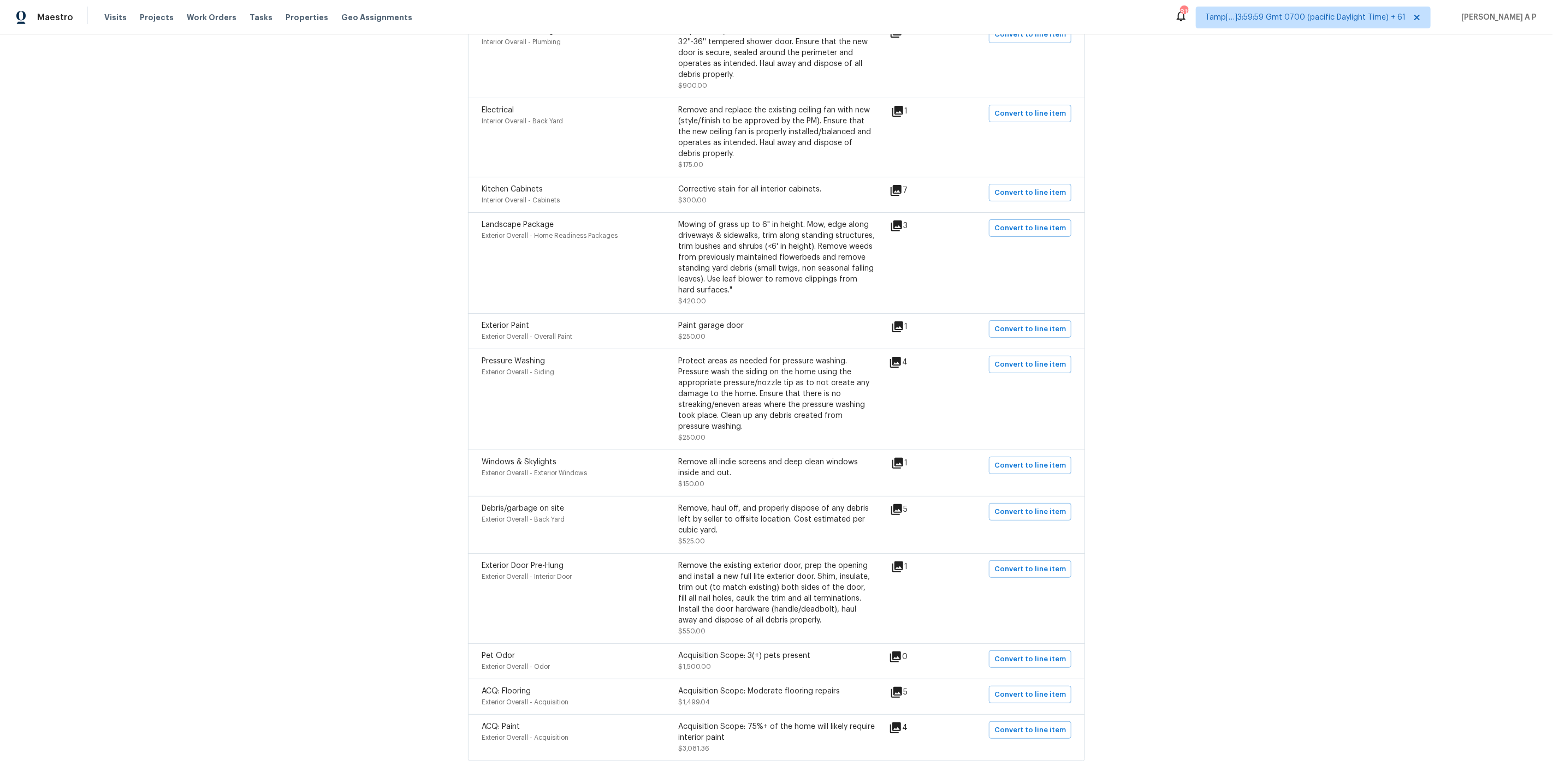
scroll to position [410, 0]
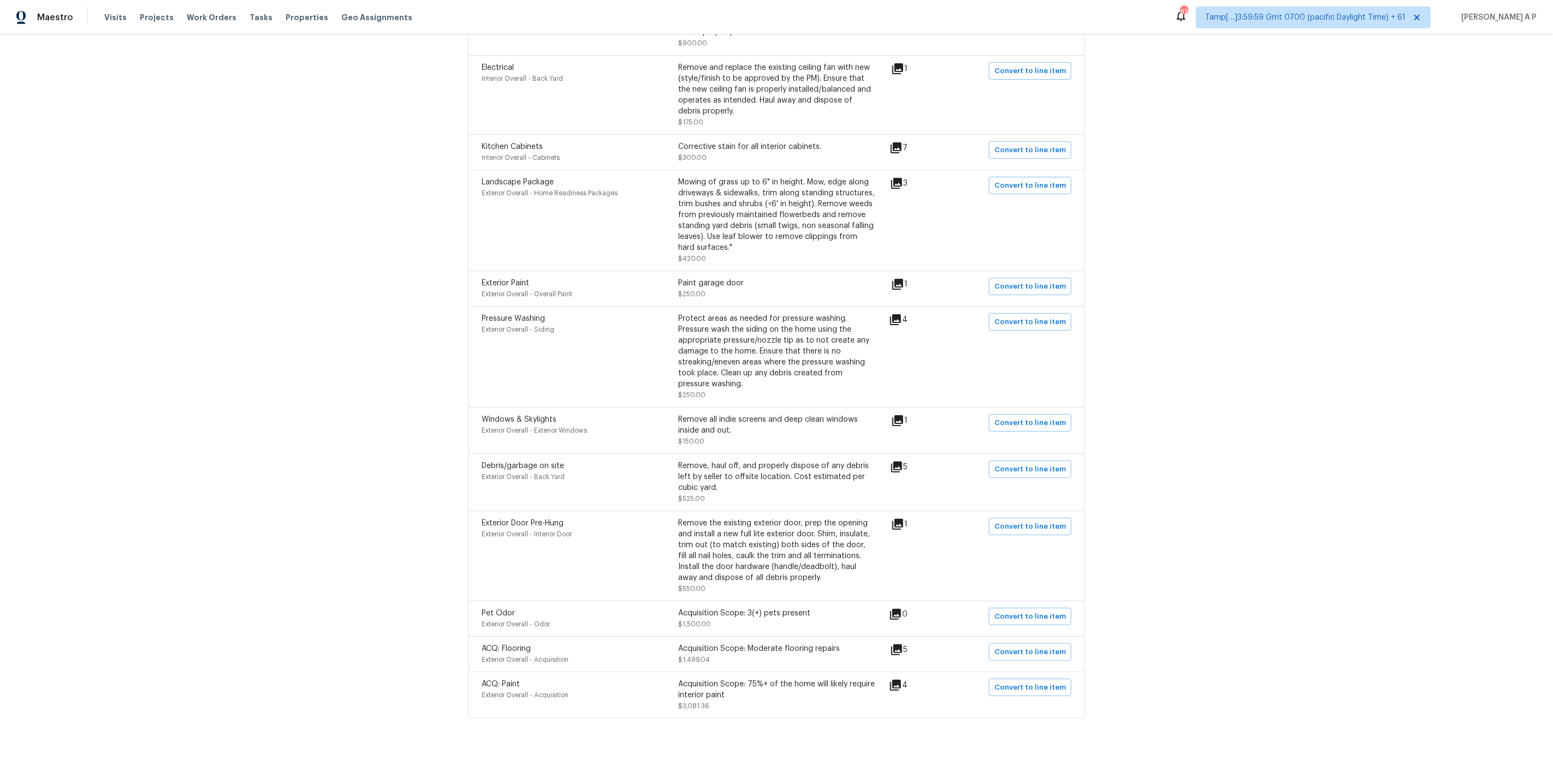
click at [903, 524] on icon at bounding box center [897, 524] width 11 height 11
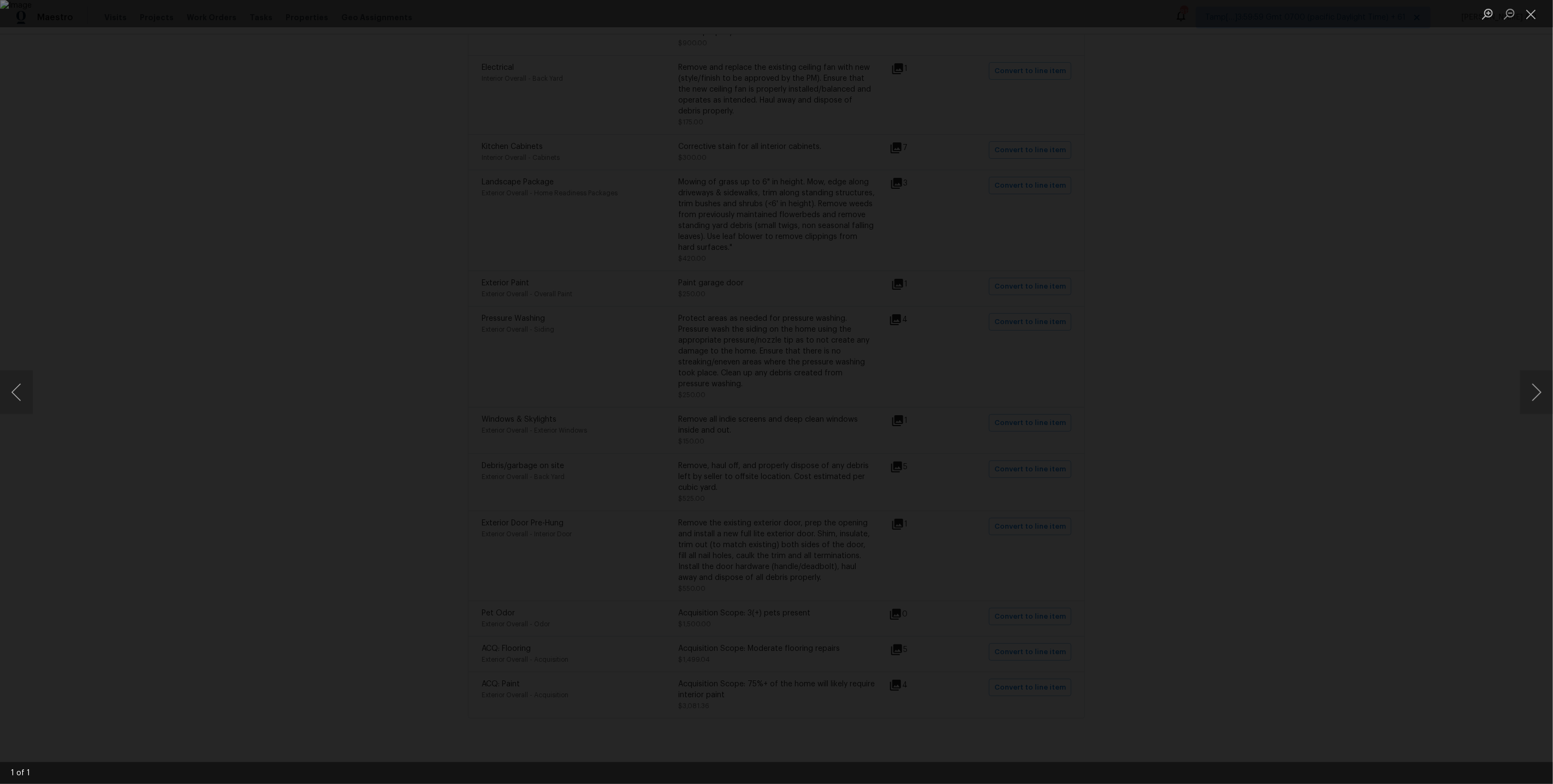
click at [1288, 450] on div "Lightbox" at bounding box center [776, 392] width 1553 height 784
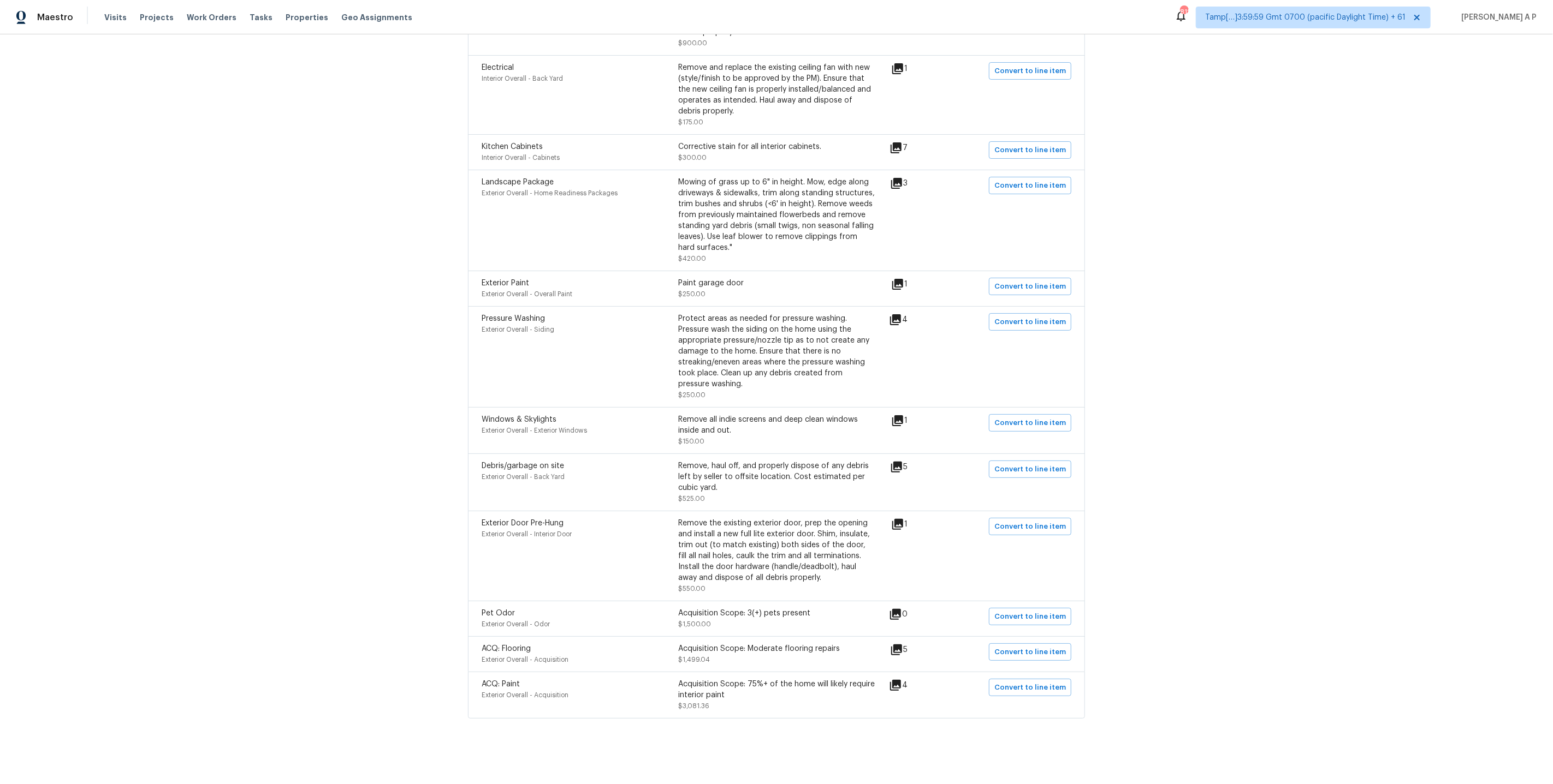
click at [903, 526] on icon at bounding box center [897, 524] width 11 height 11
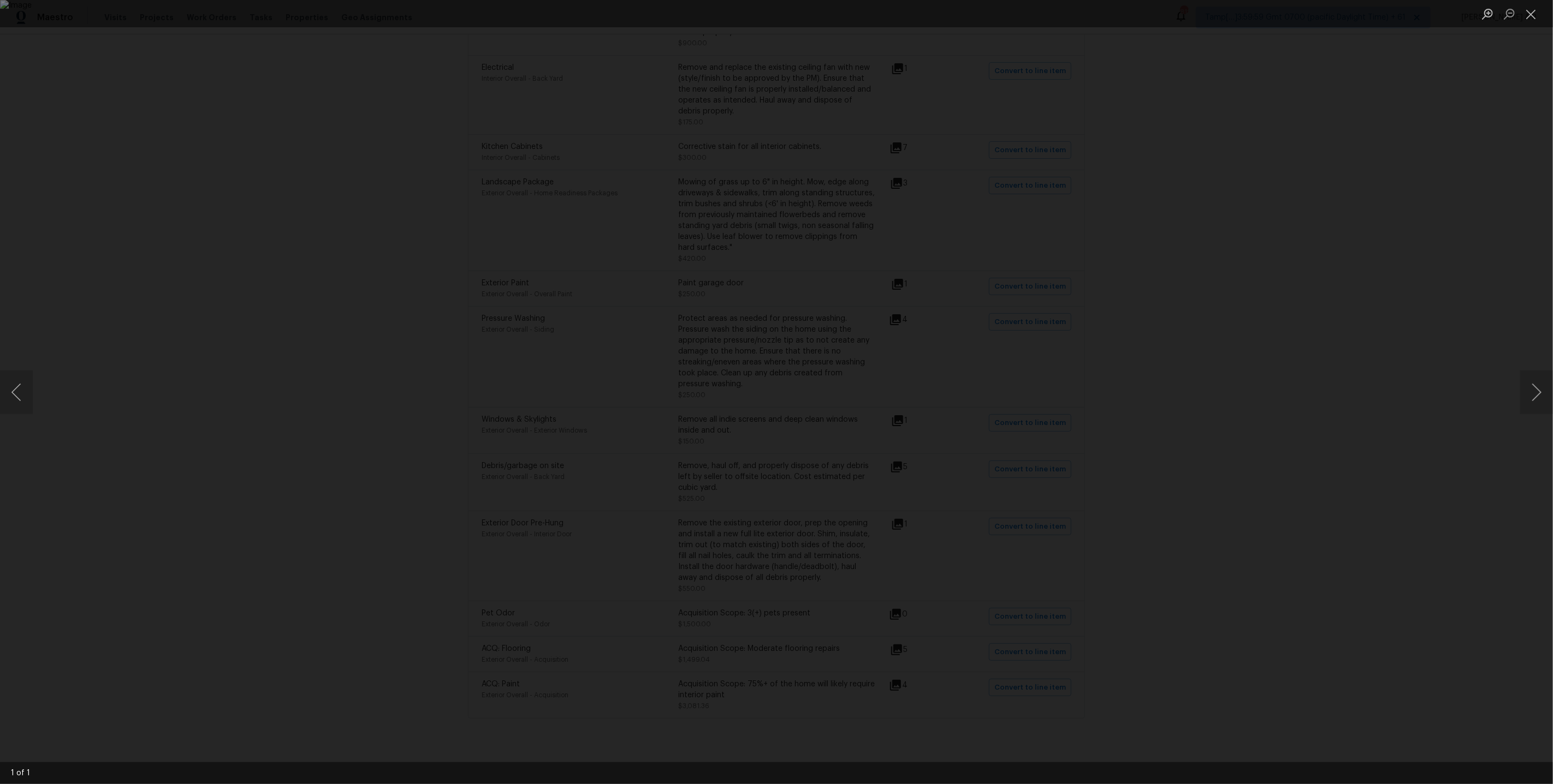
click at [1175, 381] on div "Lightbox" at bounding box center [776, 392] width 1553 height 784
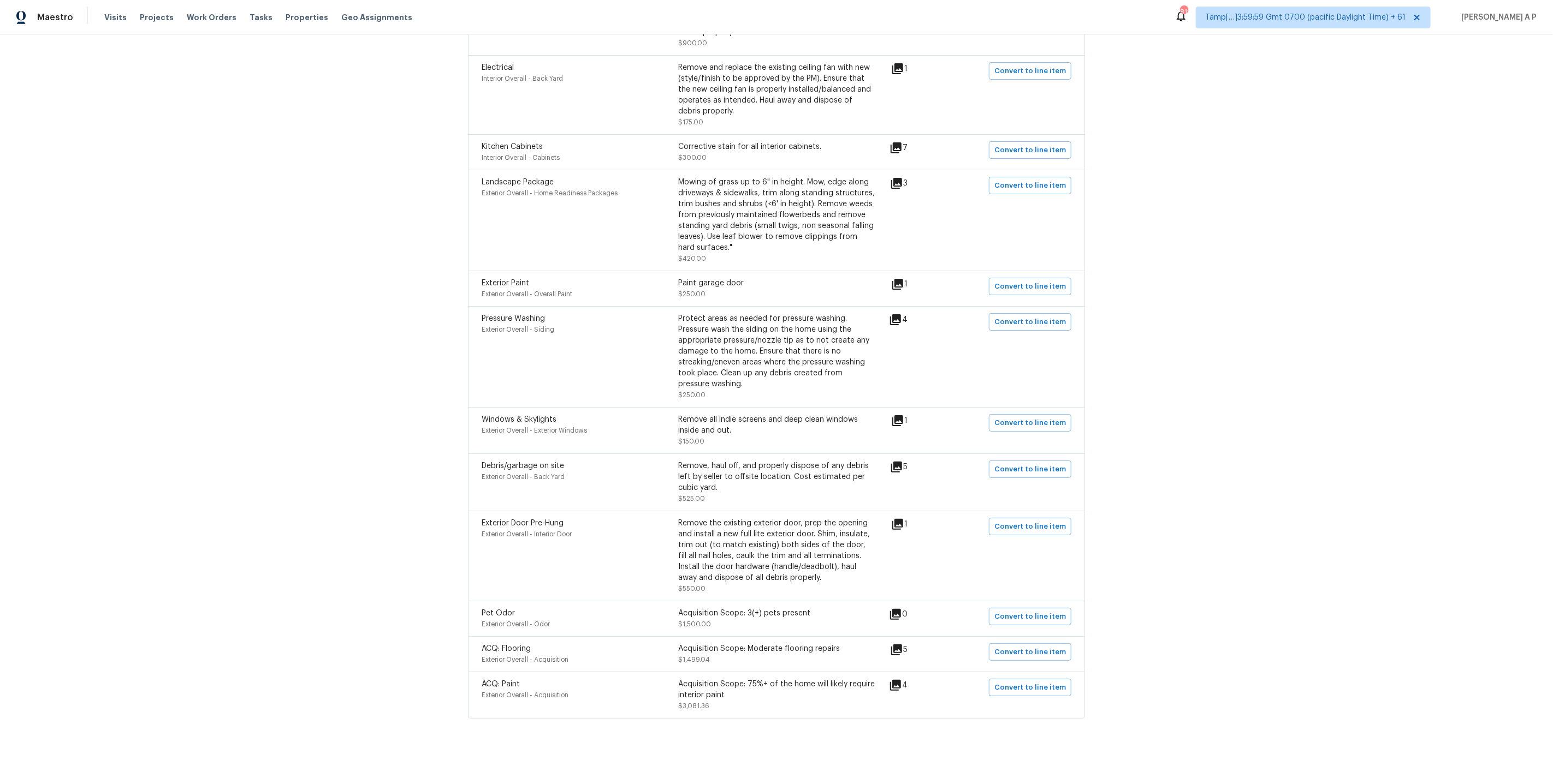
click at [902, 519] on icon at bounding box center [897, 524] width 11 height 11
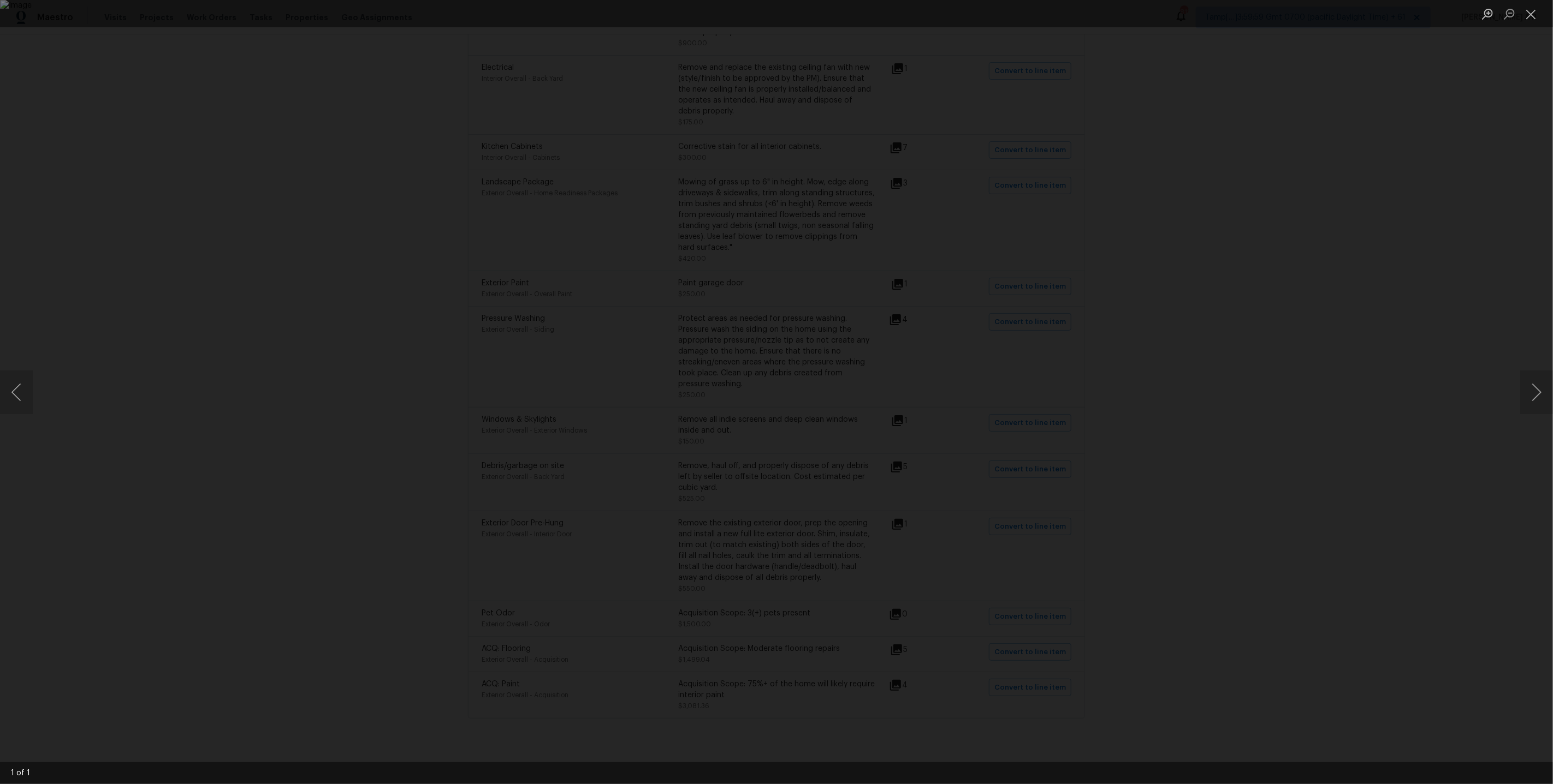
click at [671, 79] on div "Lightbox" at bounding box center [776, 392] width 1553 height 784
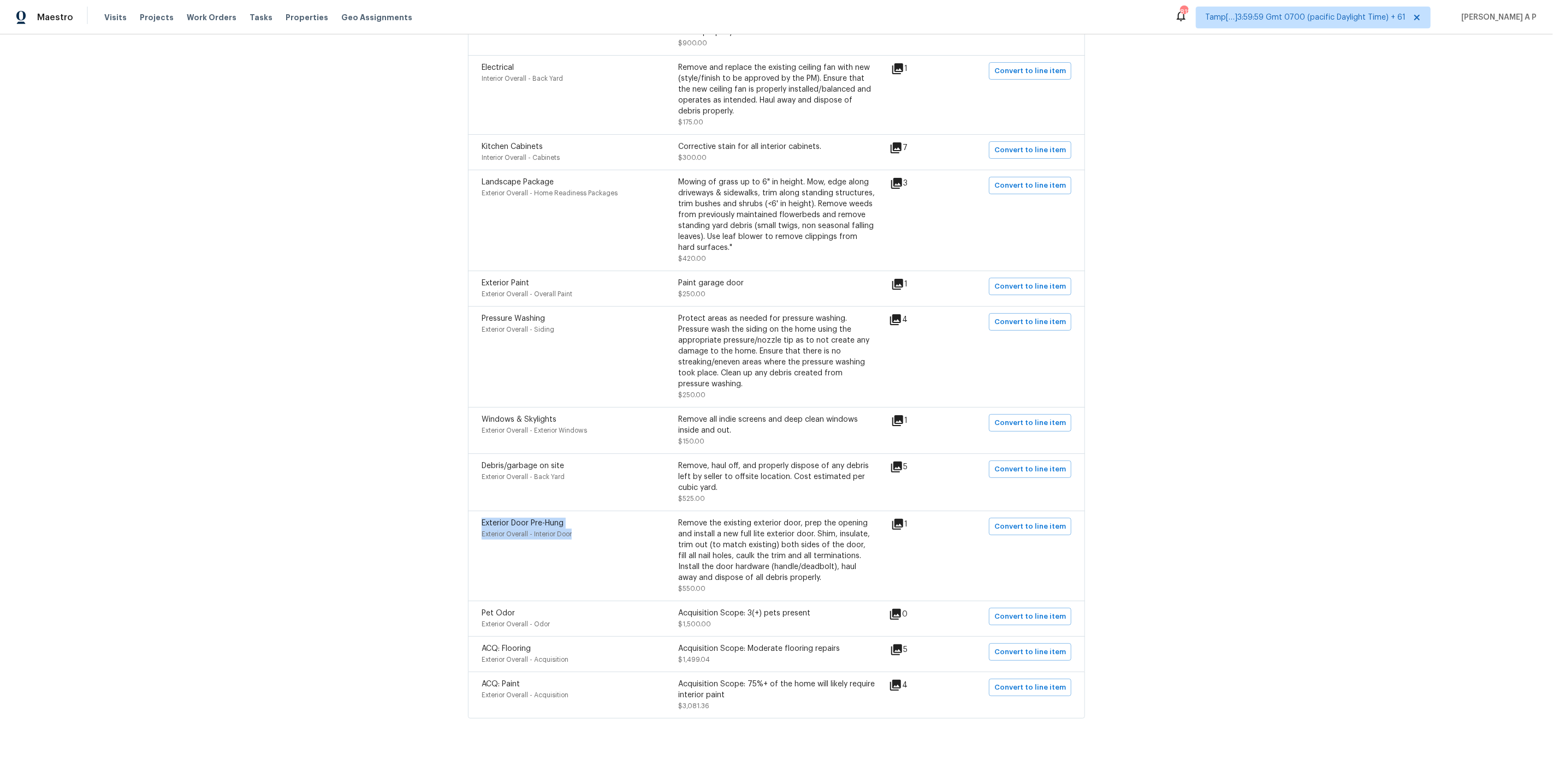
drag, startPoint x: 482, startPoint y: 519, endPoint x: 586, endPoint y: 531, distance: 104.7
click at [586, 531] on div "Exterior Door Pre-Hung Exterior Overall - Interior Door" at bounding box center [580, 556] width 197 height 76
copy div "Exterior Door Pre-Hung Exterior Overall - Interior Door"
drag, startPoint x: 708, startPoint y: 585, endPoint x: 678, endPoint y: 585, distance: 30.0
click at [678, 585] on div "Remove the existing exterior door, prep the opening and install a new full lite…" at bounding box center [776, 556] width 197 height 76
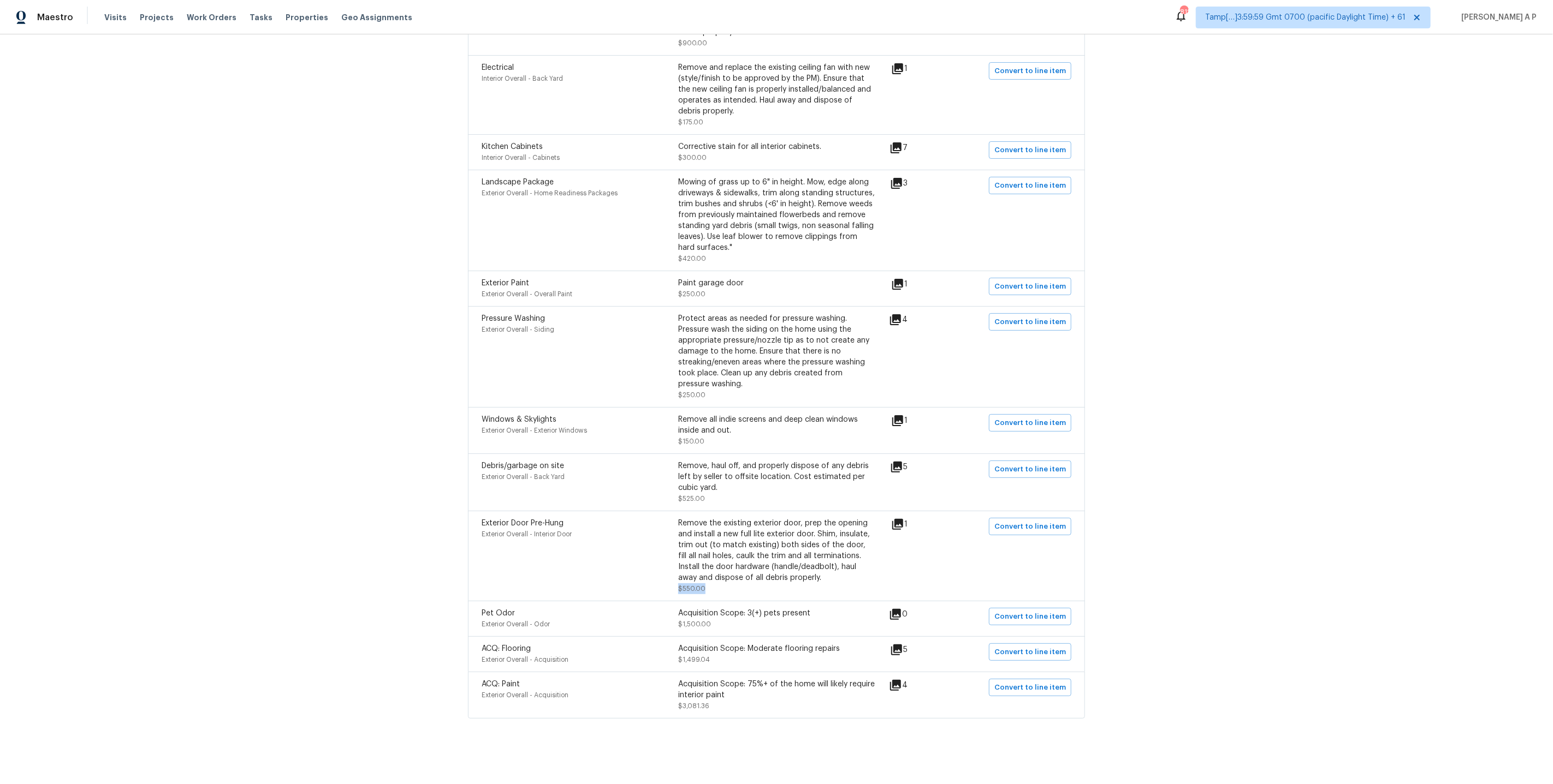
copy span "$550.00"
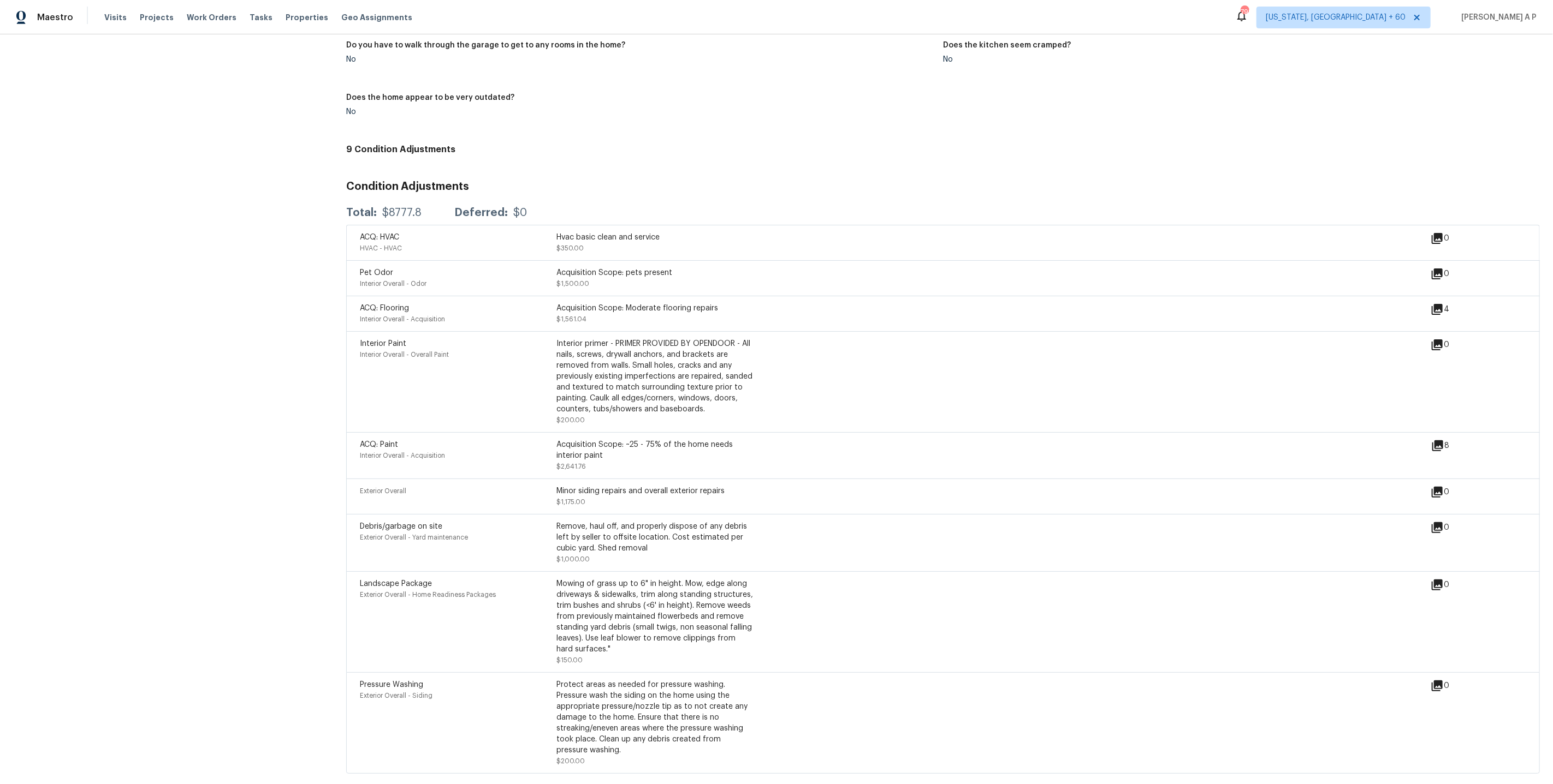
scroll to position [1146, 0]
